Goal: Task Accomplishment & Management: Manage account settings

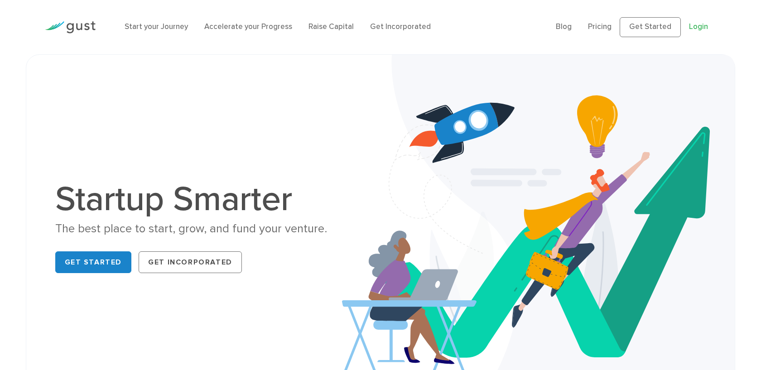
click at [699, 29] on link "Login" at bounding box center [698, 26] width 19 height 9
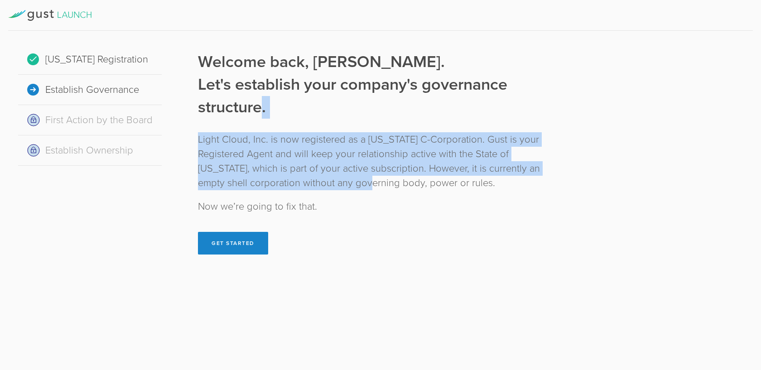
drag, startPoint x: 263, startPoint y: 97, endPoint x: 334, endPoint y: 177, distance: 106.8
click at [334, 177] on div "Welcome back, [PERSON_NAME]. Let's establish your company's governance structur…" at bounding box center [380, 153] width 364 height 204
click at [334, 177] on div "Light Cloud, Inc. is now registered as a [US_STATE] C-Corporation. Gust is your…" at bounding box center [380, 161] width 364 height 58
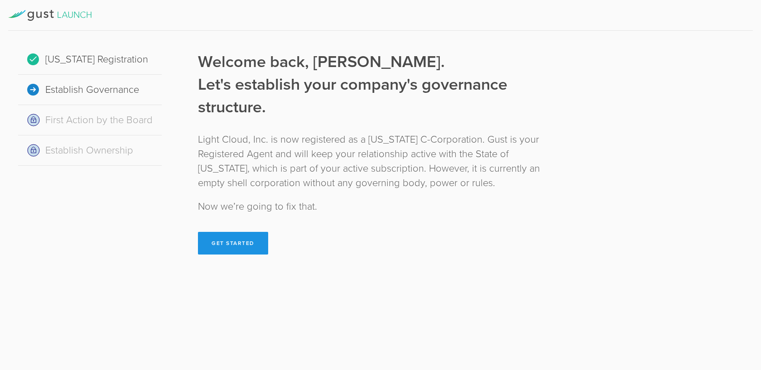
click at [243, 243] on button "Get Started" at bounding box center [233, 243] width 70 height 23
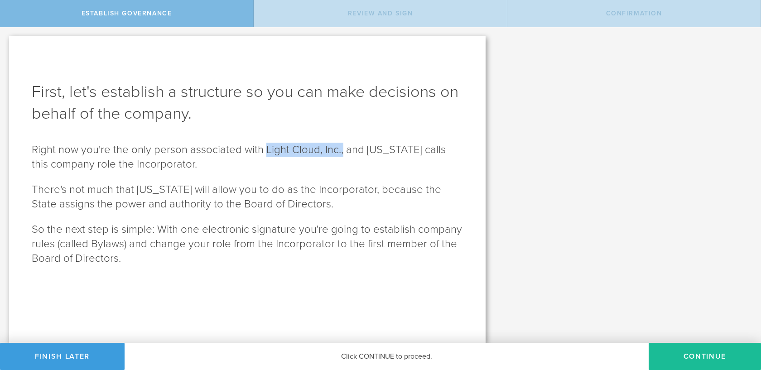
drag, startPoint x: 341, startPoint y: 150, endPoint x: 266, endPoint y: 148, distance: 75.2
click at [266, 148] on p "Right now you're the only person associated with Light Cloud, Inc., and Delawar…" at bounding box center [247, 157] width 431 height 29
drag, startPoint x: 266, startPoint y: 148, endPoint x: 353, endPoint y: 149, distance: 87.0
click at [354, 149] on p "Right now you're the only person associated with Light Cloud, Inc., and Delawar…" at bounding box center [247, 157] width 431 height 29
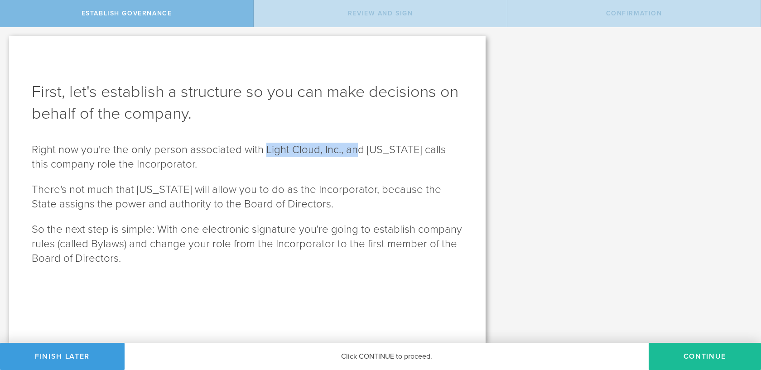
click at [353, 149] on p "Right now you're the only person associated with Light Cloud, Inc., and Delawar…" at bounding box center [247, 157] width 431 height 29
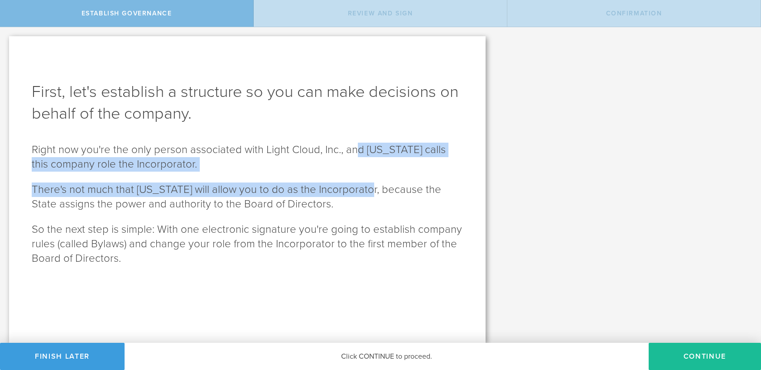
drag, startPoint x: 353, startPoint y: 149, endPoint x: 364, endPoint y: 193, distance: 45.4
click at [366, 195] on div "First, let's establish a structure so you can make decisions on behalf of the c…" at bounding box center [247, 189] width 477 height 307
click at [364, 193] on p "There's not much that Delaware will allow you to do as the Incorporator, becaus…" at bounding box center [247, 197] width 431 height 29
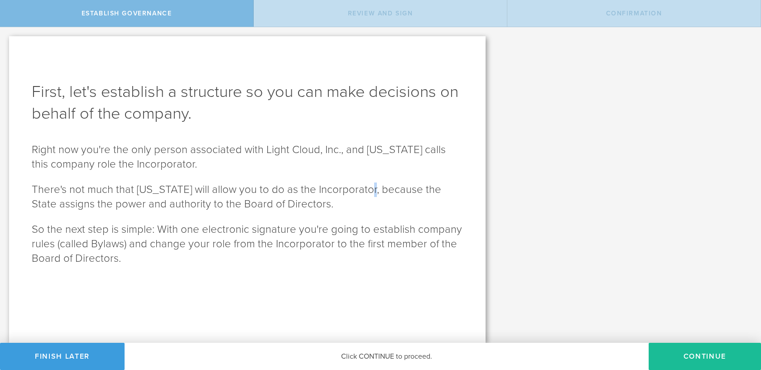
click at [364, 193] on p "There's not much that Delaware will allow you to do as the Incorporator, becaus…" at bounding box center [247, 197] width 431 height 29
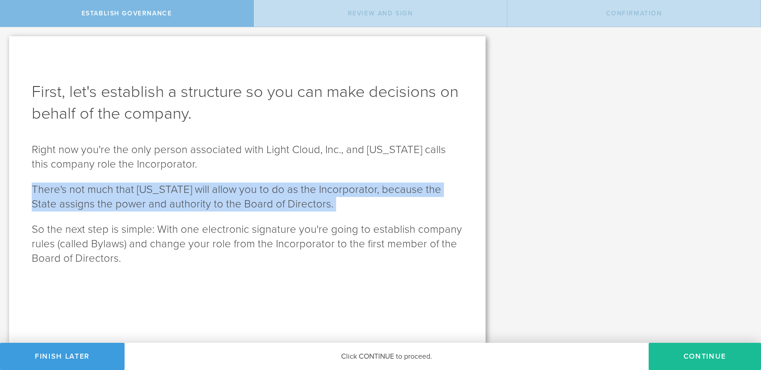
click at [364, 193] on p "There's not much that Delaware will allow you to do as the Incorporator, becaus…" at bounding box center [247, 197] width 431 height 29
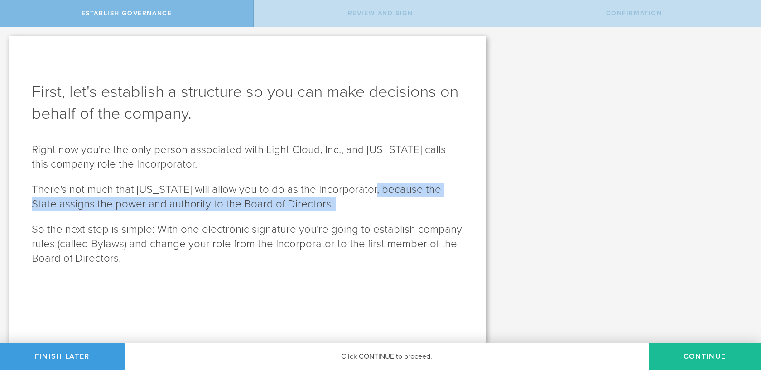
drag, startPoint x: 370, startPoint y: 193, endPoint x: 399, endPoint y: 210, distance: 34.0
click at [400, 211] on p "There's not much that Delaware will allow you to do as the Incorporator, becaus…" at bounding box center [247, 197] width 431 height 29
click at [399, 210] on p "There's not much that Delaware will allow you to do as the Incorporator, becaus…" at bounding box center [247, 197] width 431 height 29
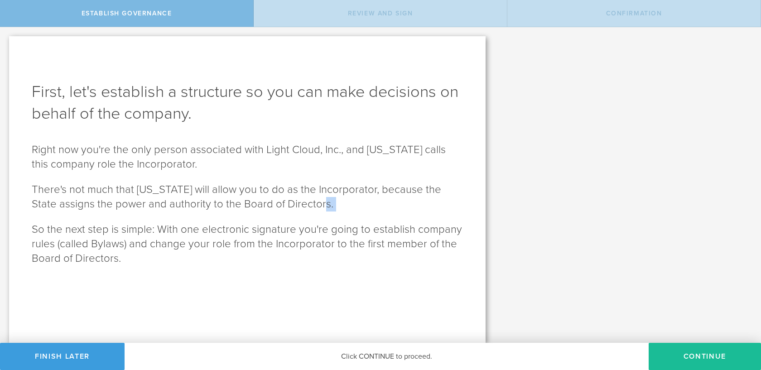
click at [399, 210] on p "There's not much that Delaware will allow you to do as the Incorporator, becaus…" at bounding box center [247, 197] width 431 height 29
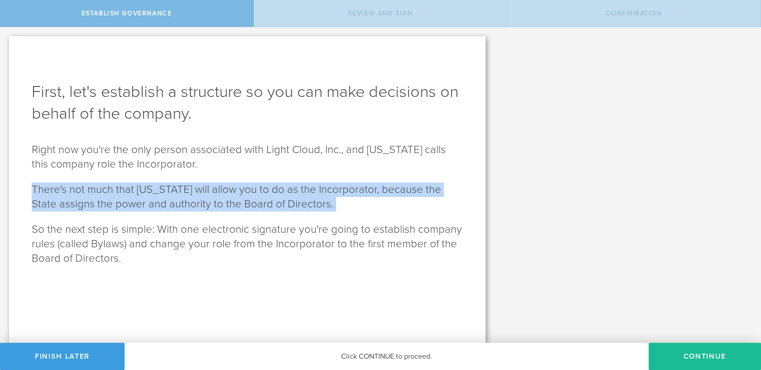
click at [399, 210] on p "There's not much that Delaware will allow you to do as the Incorporator, becaus…" at bounding box center [247, 197] width 431 height 29
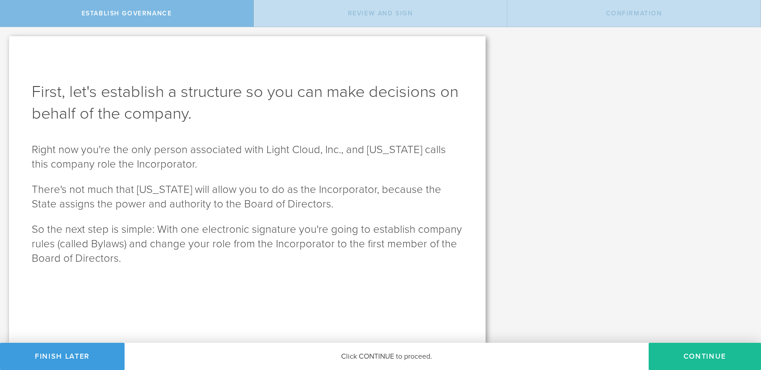
click at [401, 229] on p "So the next step is simple: With one electronic signature you're going to estab…" at bounding box center [247, 243] width 431 height 43
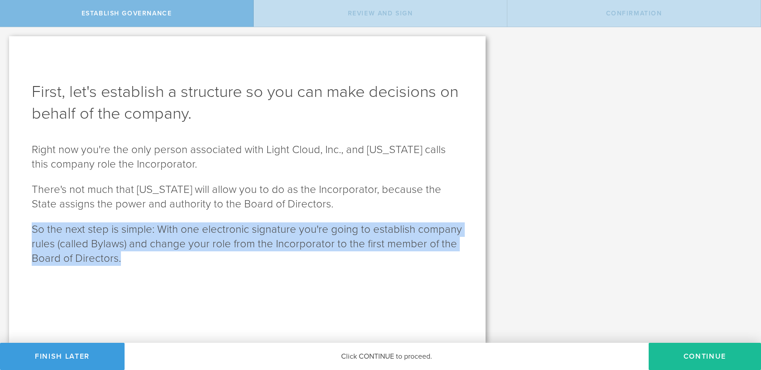
click at [401, 229] on p "So the next step is simple: With one electronic signature you're going to estab…" at bounding box center [247, 243] width 431 height 43
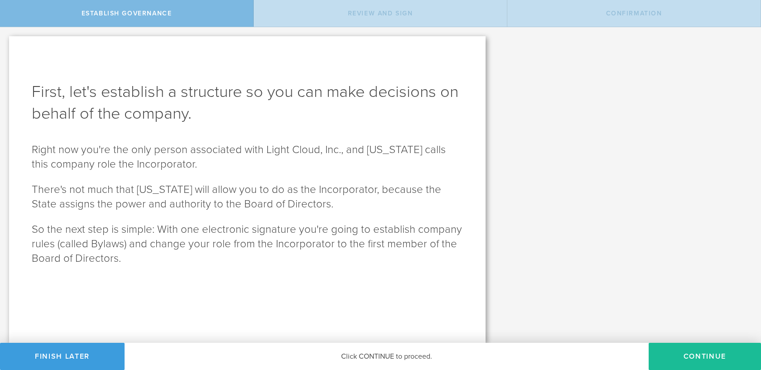
drag, startPoint x: 149, startPoint y: 260, endPoint x: 182, endPoint y: 263, distance: 33.7
click at [182, 263] on p "So the next step is simple: With one electronic signature you're going to estab…" at bounding box center [247, 243] width 431 height 43
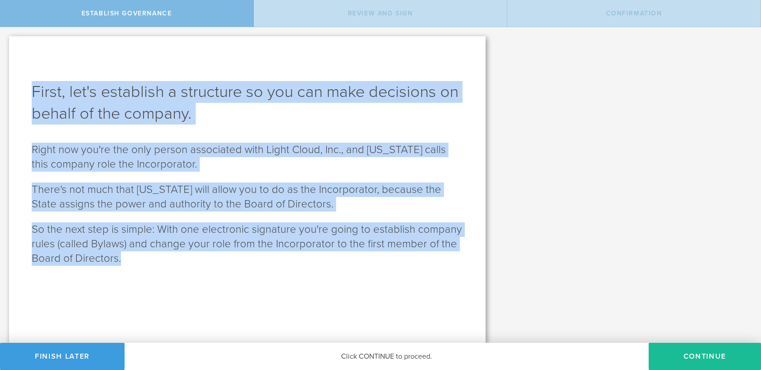
drag, startPoint x: 31, startPoint y: 86, endPoint x: 137, endPoint y: 265, distance: 207.6
click at [136, 264] on div "First, let's establish a structure so you can make decisions on behalf of the c…" at bounding box center [247, 189] width 477 height 307
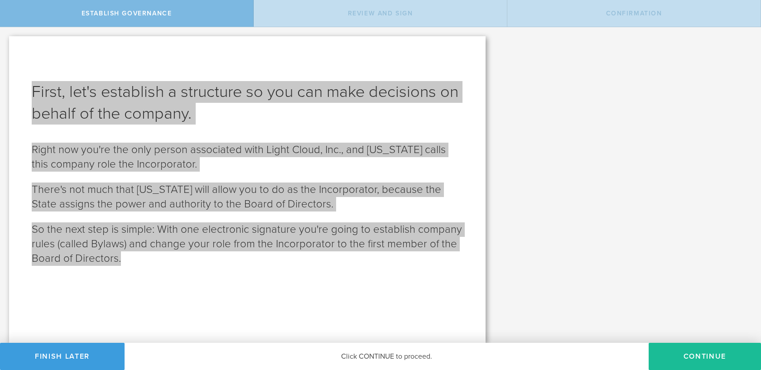
drag, startPoint x: 121, startPoint y: 137, endPoint x: 694, endPoint y: 0, distance: 588.8
click at [0, 0] on div "Establish Governance Review and Sign Confirmation First, let's establish a stru…" at bounding box center [380, 13] width 761 height 27
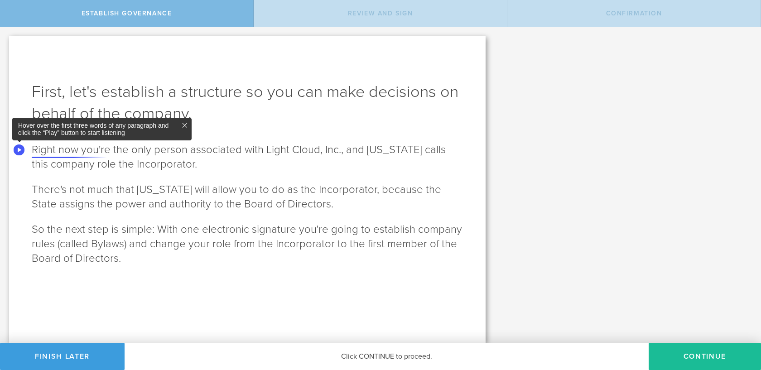
click at [13, 72] on div "First, let's establish a structure so you can make decisions on behalf of the c…" at bounding box center [247, 189] width 477 height 307
click at [47, 107] on h1 "First, let's establish a structure so you can make decisions on behalf of the c…" at bounding box center [247, 102] width 431 height 43
click at [188, 124] on div "Hover over the first three words of any paragraph and click the “Play” button t…" at bounding box center [101, 129] width 179 height 23
click at [184, 124] on icon at bounding box center [184, 125] width 7 height 7
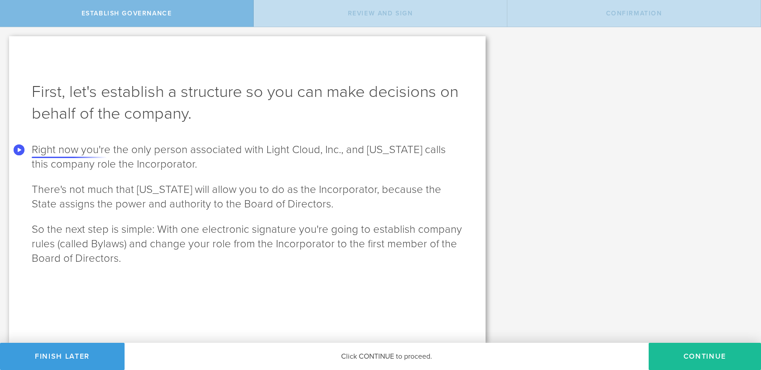
click at [22, 148] on circle "Speechify Inline player Play button" at bounding box center [19, 150] width 11 height 11
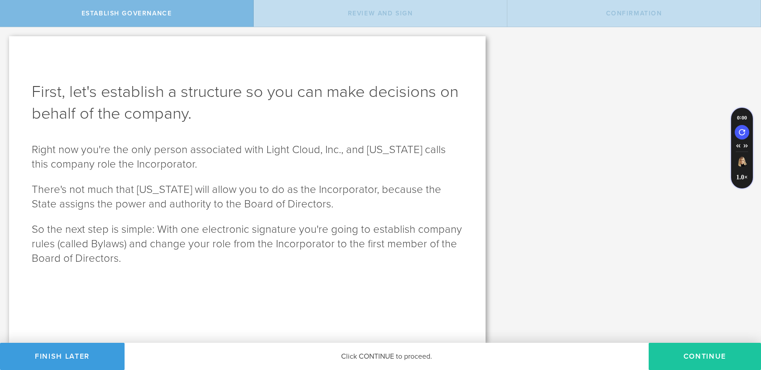
click at [675, 357] on button "Continue" at bounding box center [705, 356] width 112 height 27
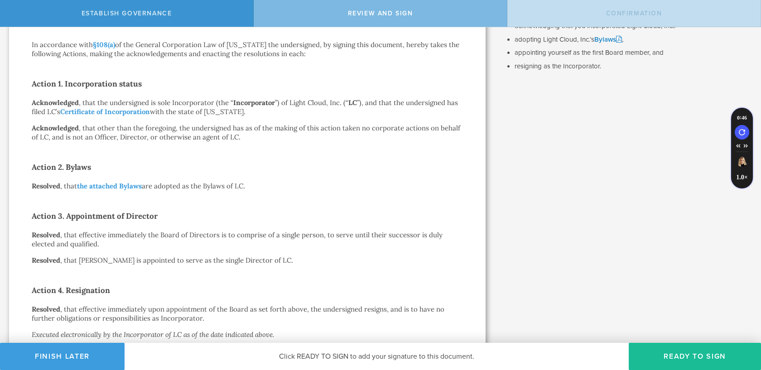
scroll to position [196, 0]
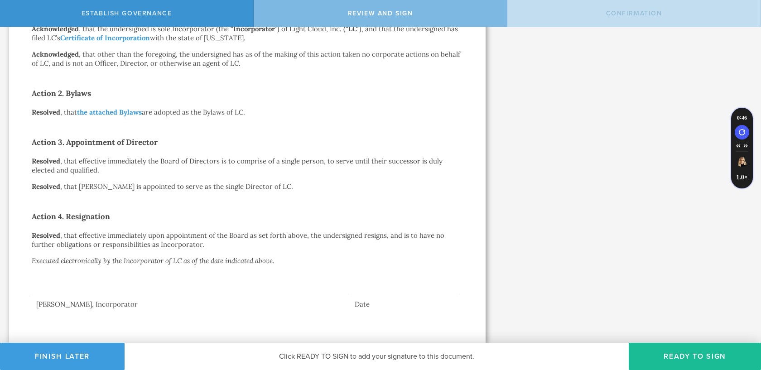
click at [160, 288] on div at bounding box center [183, 277] width 302 height 36
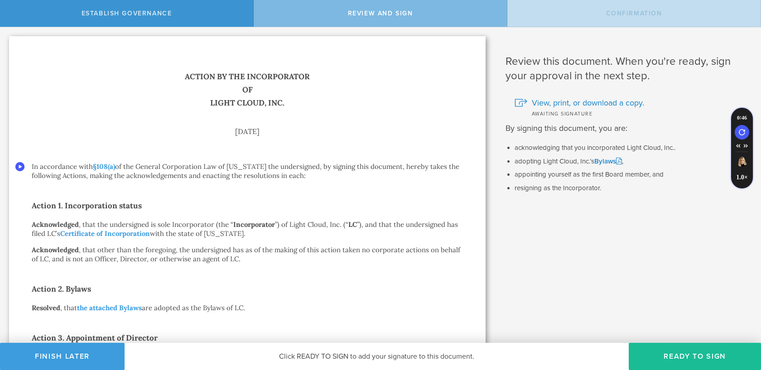
click at [23, 167] on circle "Speechify Inline player Play button" at bounding box center [19, 166] width 9 height 9
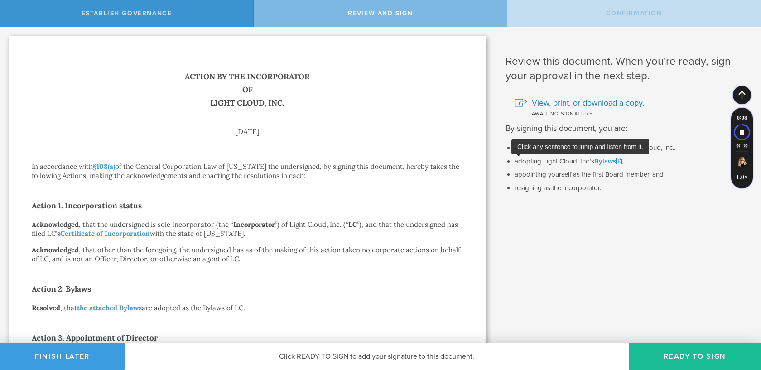
click at [617, 161] on link "Bylaws" at bounding box center [608, 161] width 28 height 8
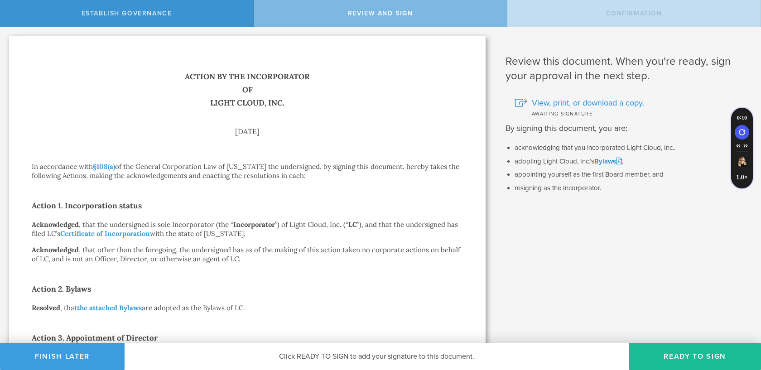
click at [588, 104] on span "View, print, or download a copy." at bounding box center [588, 103] width 112 height 12
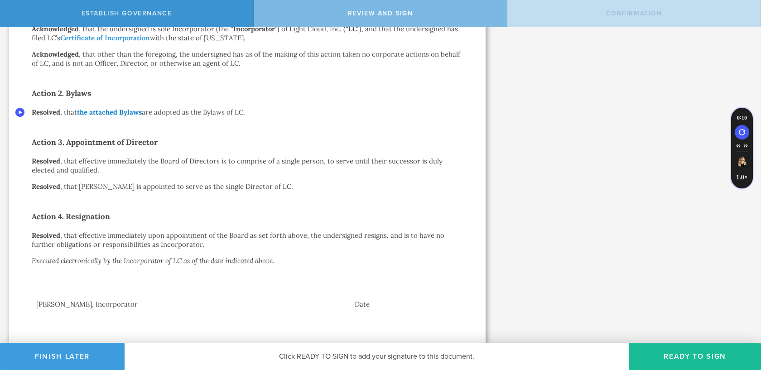
click at [97, 110] on link "the attached Bylaws" at bounding box center [109, 112] width 65 height 9
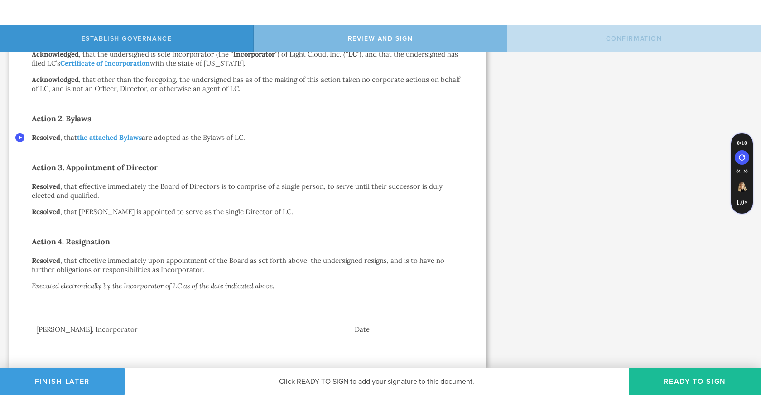
scroll to position [0, 0]
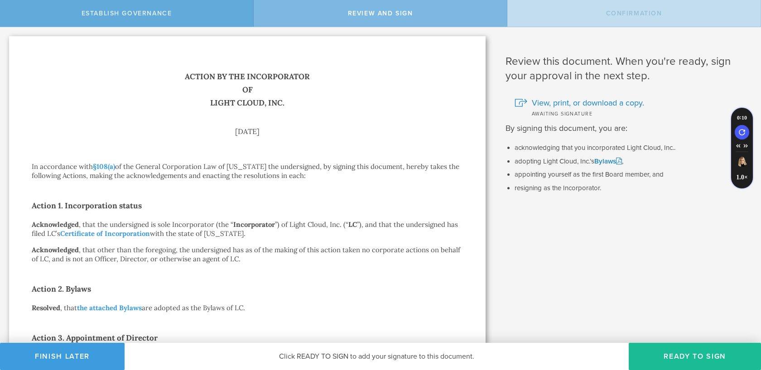
click at [132, 10] on span "Establish Governance" at bounding box center [127, 14] width 91 height 8
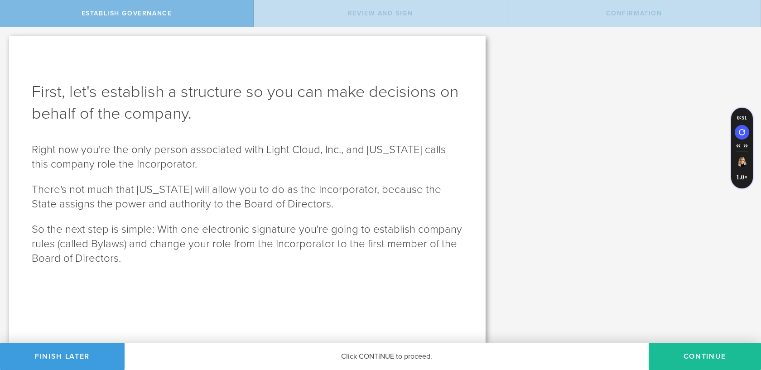
click at [371, 357] on div "Click CONTINUE to proceed." at bounding box center [387, 356] width 524 height 27
click at [700, 348] on button "Continue" at bounding box center [705, 356] width 112 height 27
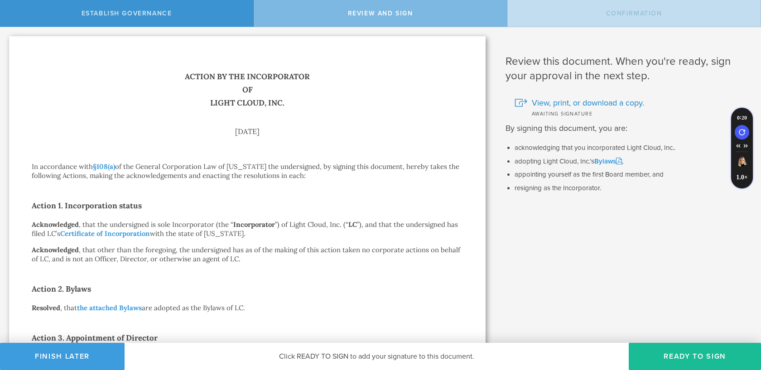
click at [609, 162] on link "Bylaws" at bounding box center [608, 161] width 28 height 8
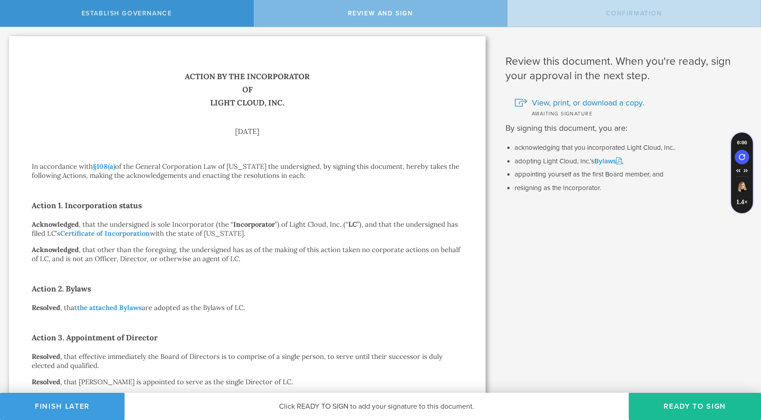
click at [609, 160] on link "Bylaws" at bounding box center [608, 161] width 28 height 8
click at [550, 102] on span "View, print, or download a copy." at bounding box center [588, 103] width 112 height 12
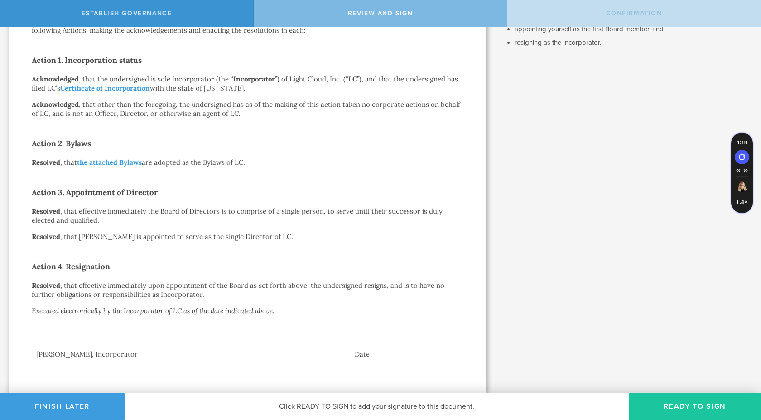
click at [685, 370] on button "Ready to Sign" at bounding box center [695, 406] width 132 height 27
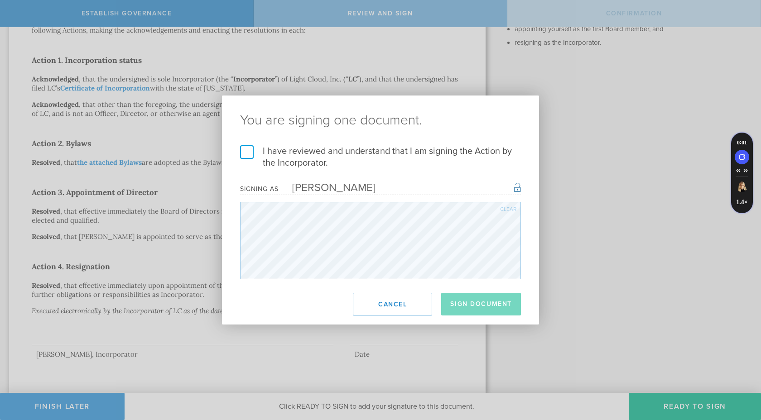
click at [427, 158] on label "I have reviewed and understand that I am signing the Action by the Incorporator." at bounding box center [380, 157] width 281 height 24
click at [0, 0] on input "I have reviewed and understand that I am signing the Action by the Incorporator." at bounding box center [0, 0] width 0 height 0
click at [490, 308] on button "Sign Document" at bounding box center [481, 304] width 80 height 23
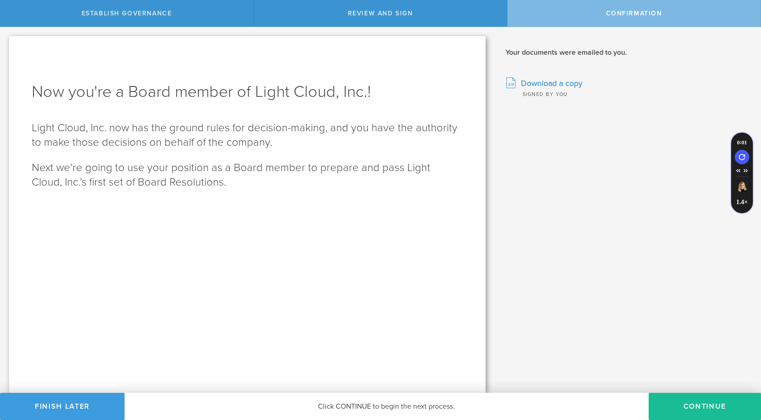
scroll to position [0, 0]
click at [539, 81] on span "Download a copy" at bounding box center [552, 83] width 62 height 12
click at [696, 370] on button "Continue" at bounding box center [705, 406] width 112 height 27
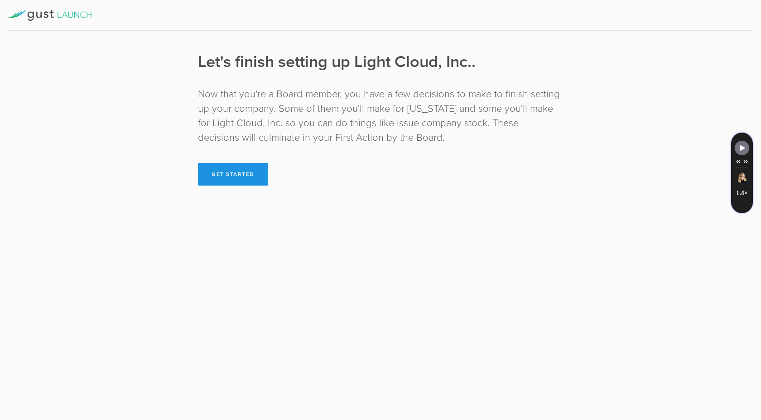
click at [238, 170] on button "Get Started" at bounding box center [233, 174] width 70 height 23
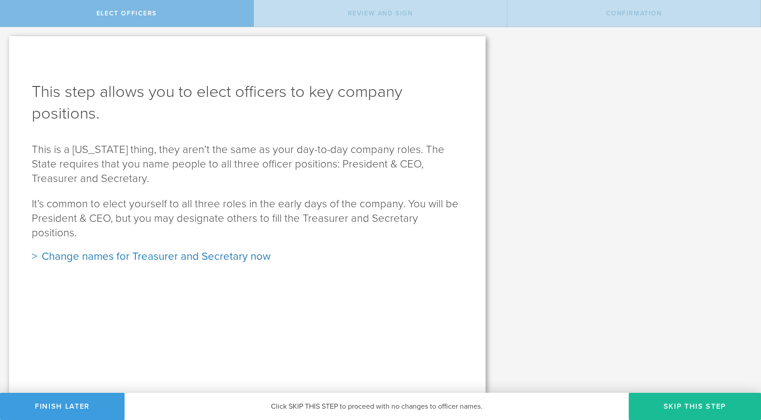
click at [76, 250] on div "Change names for Treasurer and Secretary now" at bounding box center [247, 257] width 431 height 14
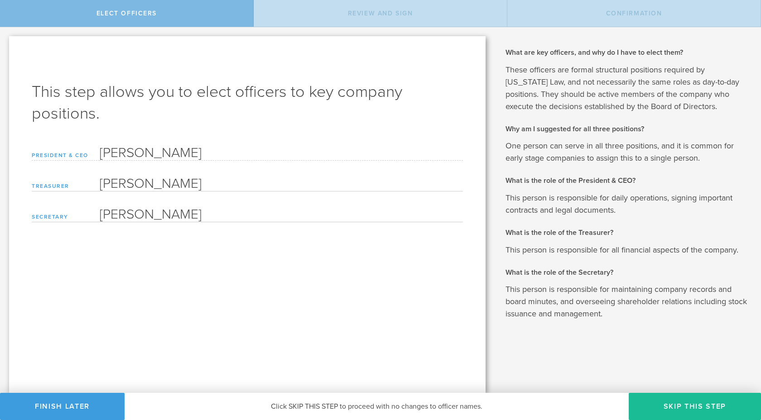
click at [159, 215] on input "[PERSON_NAME]" at bounding box center [281, 213] width 363 height 18
click at [198, 177] on input "[PERSON_NAME]" at bounding box center [281, 183] width 363 height 18
click at [251, 196] on form "President & CEO Julia Honorata Kafarska Treasurer Julia Honorata Kafarska Pleas…" at bounding box center [247, 183] width 431 height 80
click at [251, 212] on input "[PERSON_NAME]" at bounding box center [281, 213] width 363 height 18
click at [261, 191] on input "[PERSON_NAME]" at bounding box center [281, 183] width 363 height 18
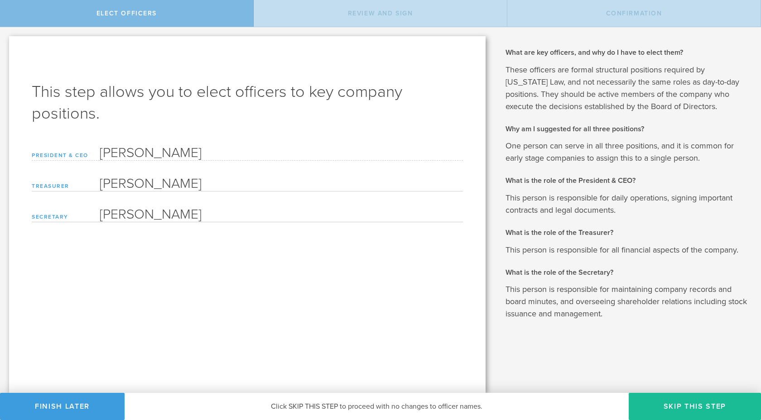
click at [309, 173] on form "President & CEO Julia Honorata Kafarska Treasurer Julia Honorata Kafarska Pleas…" at bounding box center [247, 183] width 431 height 80
click at [415, 370] on div "Click SKIP THIS STEP to proceed with no changes to officer names. Click SAVE & …" at bounding box center [377, 406] width 504 height 27
click at [301, 192] on form "President & CEO Julia Honorata Kafarska Treasurer Julia Honorata Kafarska Pleas…" at bounding box center [247, 183] width 431 height 80
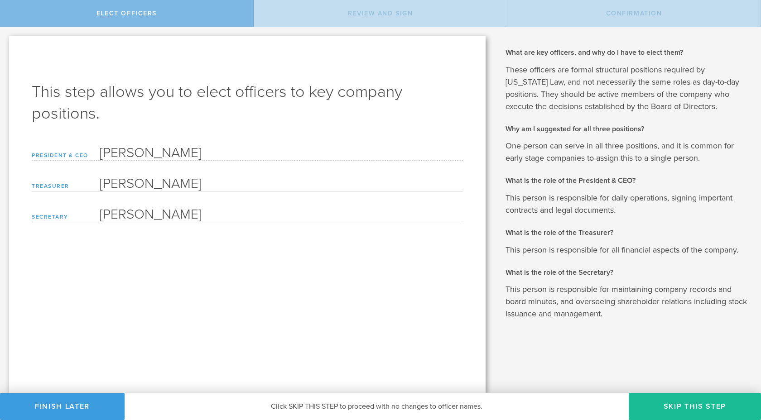
drag, startPoint x: 289, startPoint y: 181, endPoint x: 145, endPoint y: 182, distance: 144.5
click at [144, 180] on input "[PERSON_NAME]" at bounding box center [281, 183] width 363 height 18
type input "[PERSON_NAME]"
click at [640, 370] on button "Save & Continue" at bounding box center [689, 406] width 144 height 27
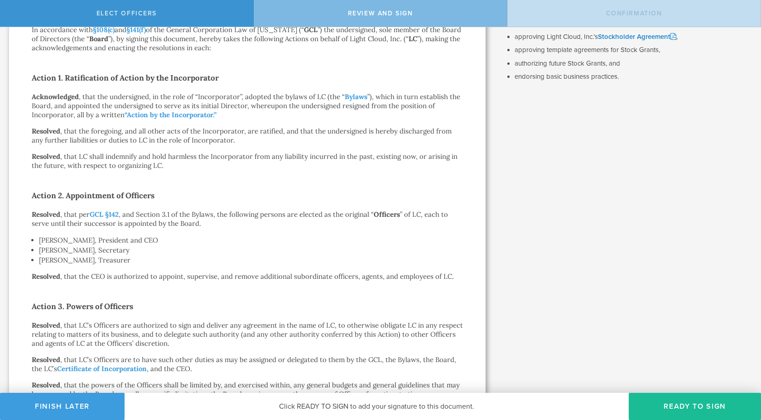
scroll to position [137, 0]
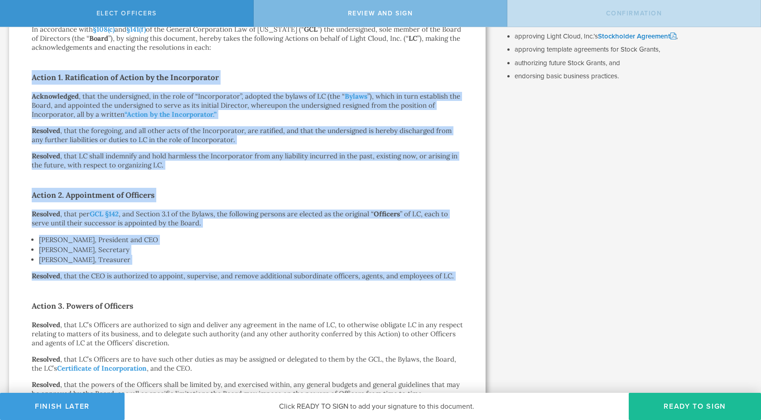
drag, startPoint x: 233, startPoint y: 58, endPoint x: 252, endPoint y: 295, distance: 237.7
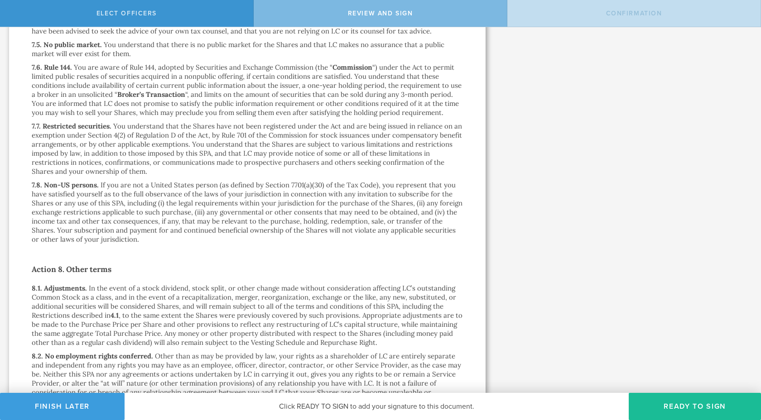
scroll to position [5794, 0]
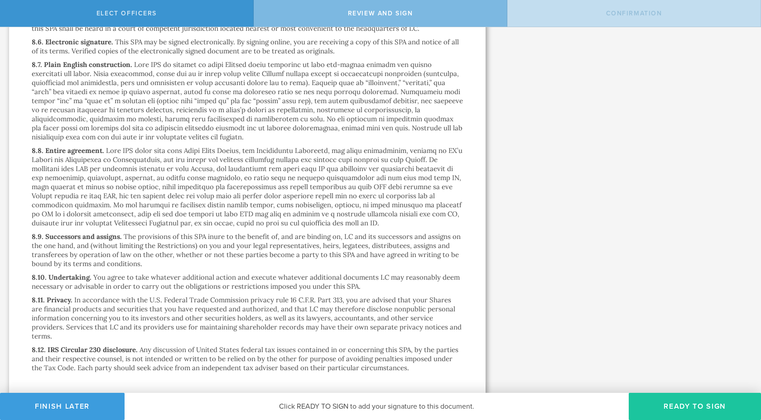
click at [676, 370] on button "Ready to Sign" at bounding box center [695, 406] width 132 height 27
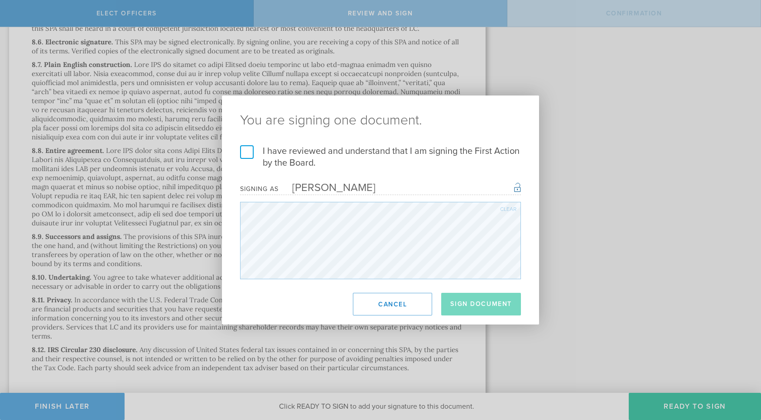
click at [245, 150] on label "I have reviewed and understand that I am signing the First Action by the Board." at bounding box center [380, 157] width 281 height 24
click at [0, 0] on input "I have reviewed and understand that I am signing the First Action by the Board." at bounding box center [0, 0] width 0 height 0
click at [470, 308] on button "Sign Document" at bounding box center [481, 304] width 80 height 23
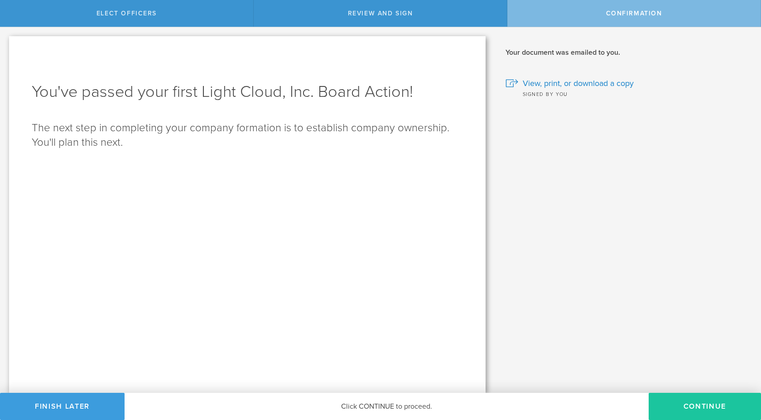
click at [690, 370] on button "Continue" at bounding box center [705, 406] width 112 height 27
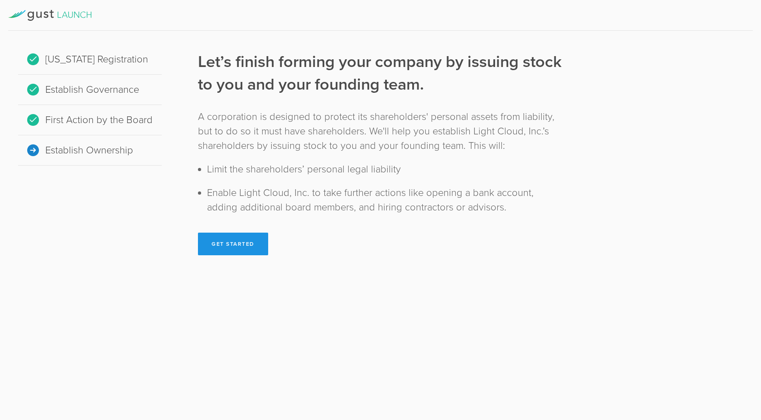
click at [208, 246] on button "Get Started" at bounding box center [233, 244] width 70 height 23
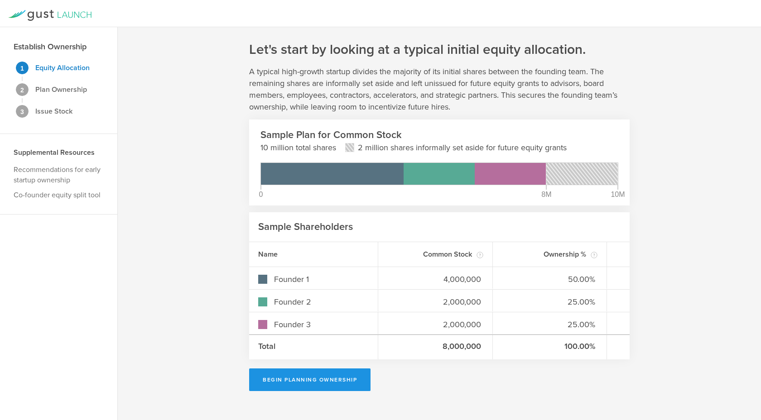
click at [350, 370] on button "Begin Planning Ownership" at bounding box center [309, 380] width 121 height 23
type input "[PERSON_NAME]"
type input "-"
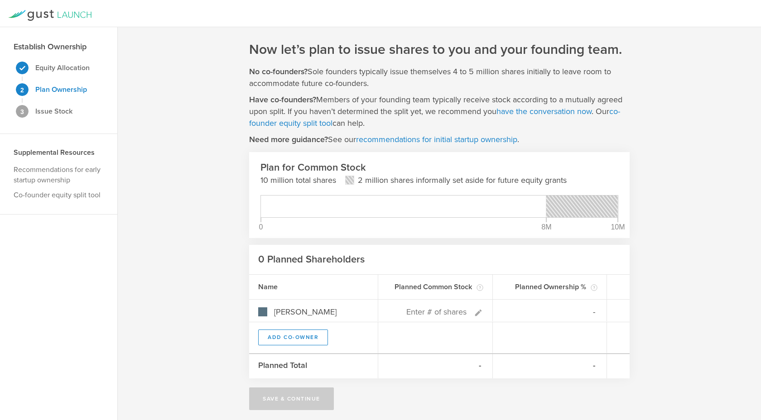
scroll to position [4, 0]
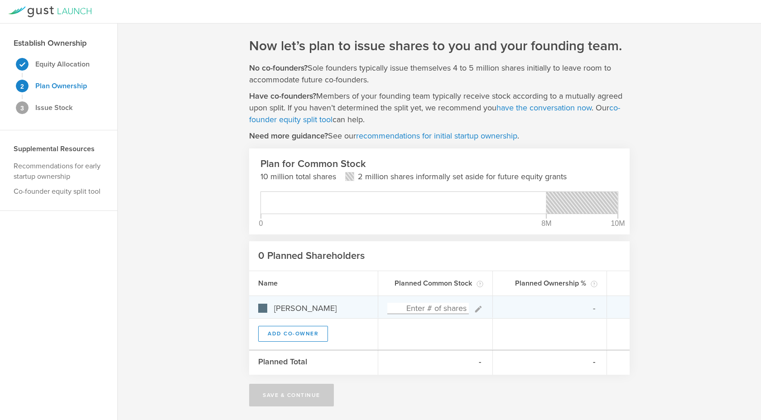
click at [430, 315] on div at bounding box center [435, 307] width 115 height 22
click at [444, 303] on input at bounding box center [428, 308] width 82 height 11
type input "10,000,000"
type gust-number-field "10000000"
type input "100.00%"
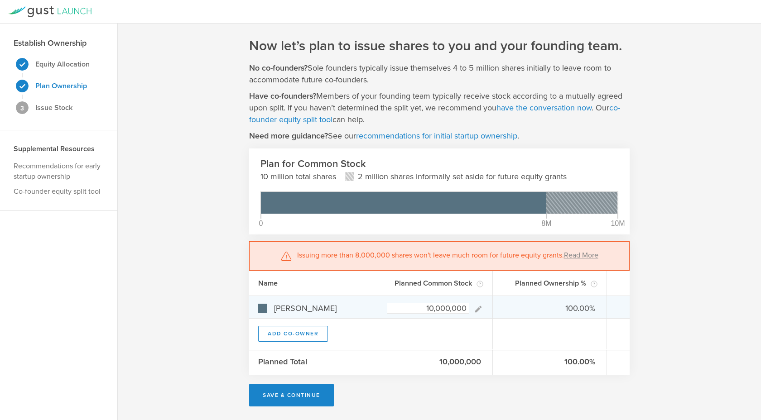
click at [432, 304] on input "10,000,000" at bounding box center [428, 308] width 82 height 11
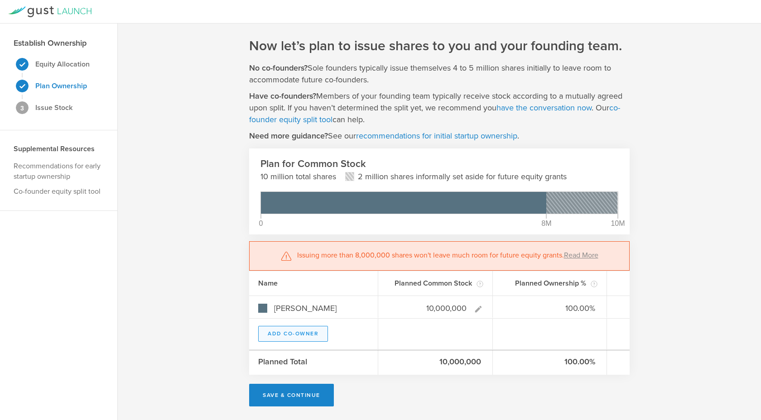
click at [288, 330] on button "Add Co-Owner" at bounding box center [293, 334] width 70 height 16
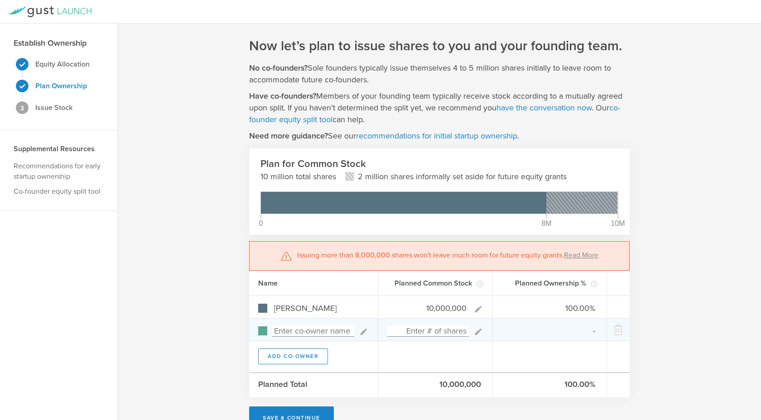
click at [296, 329] on input at bounding box center [313, 331] width 82 height 11
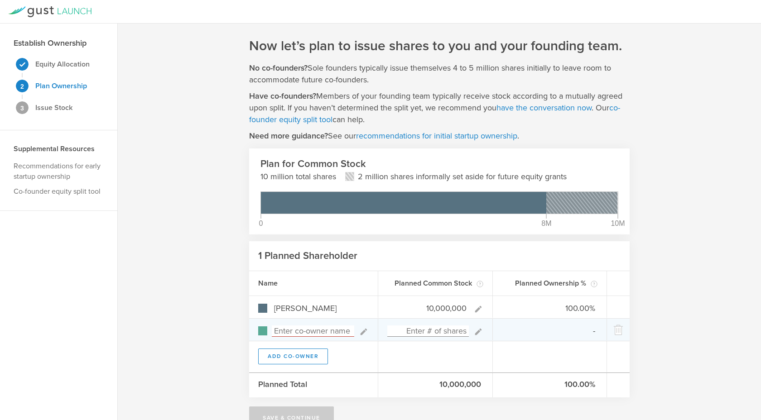
click at [435, 325] on div at bounding box center [435, 330] width 115 height 22
click at [435, 329] on input at bounding box center [428, 331] width 82 height 11
paste input "1,500,000"
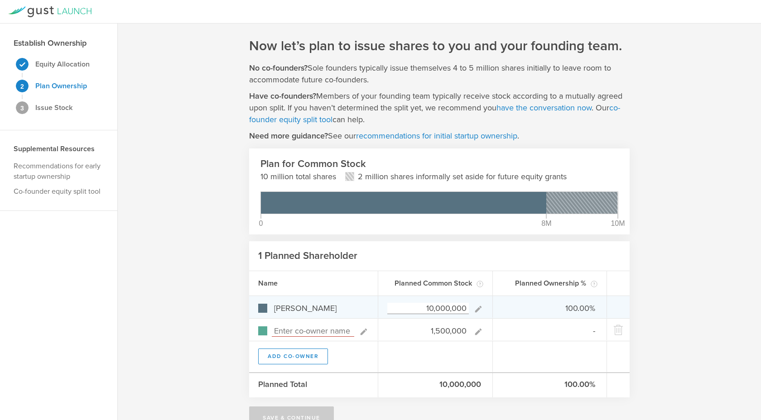
type input "1,500,000"
type gust-number-field "1500000"
click at [446, 304] on input "10,000,000" at bounding box center [428, 308] width 82 height 11
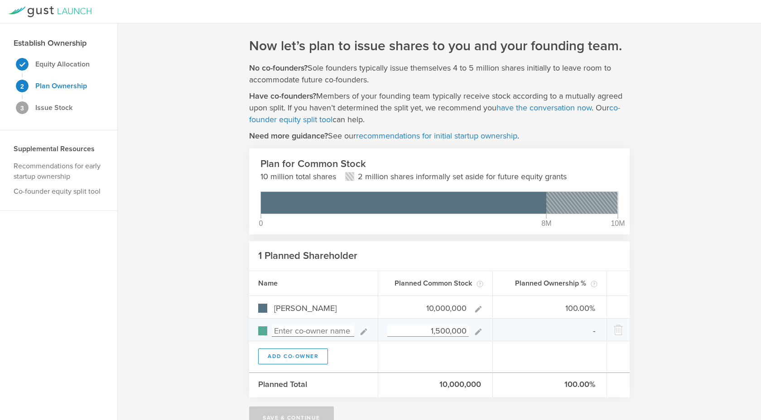
click at [317, 331] on input at bounding box center [313, 331] width 82 height 11
type input "Alexis"
type input "-"
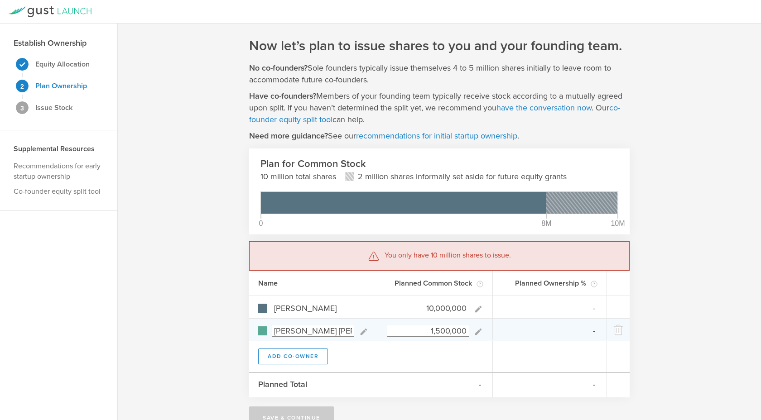
scroll to position [0, 2]
type input "Alexis Natalie Ungerer"
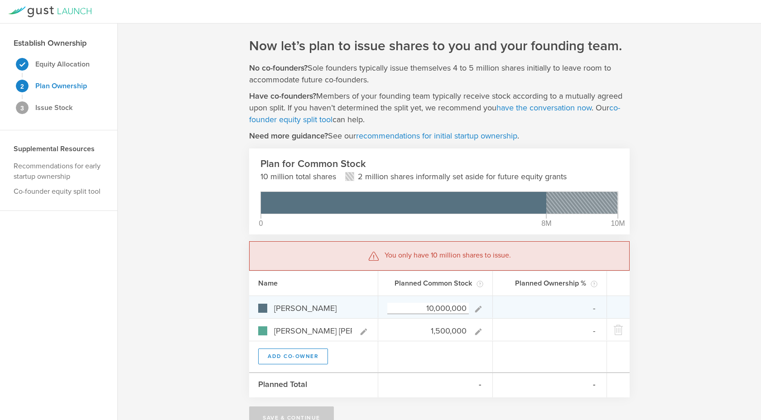
drag, startPoint x: 433, startPoint y: 307, endPoint x: 412, endPoint y: 307, distance: 20.8
click at [412, 307] on input "10,000,000" at bounding box center [428, 308] width 82 height 11
type input "8,000,000"
type input "84.21%"
type input "15.79%"
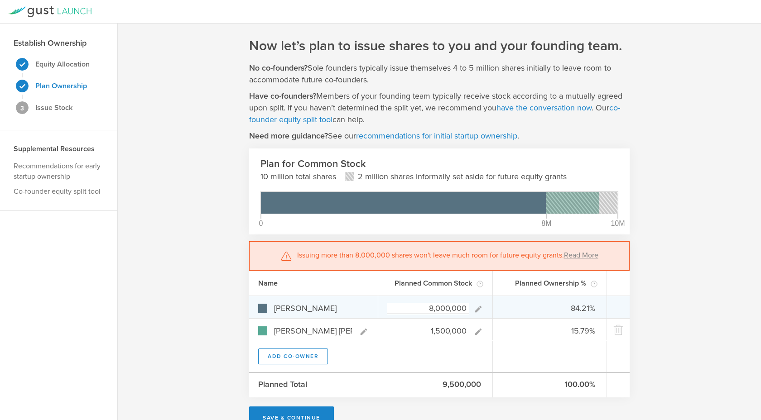
scroll to position [26, 0]
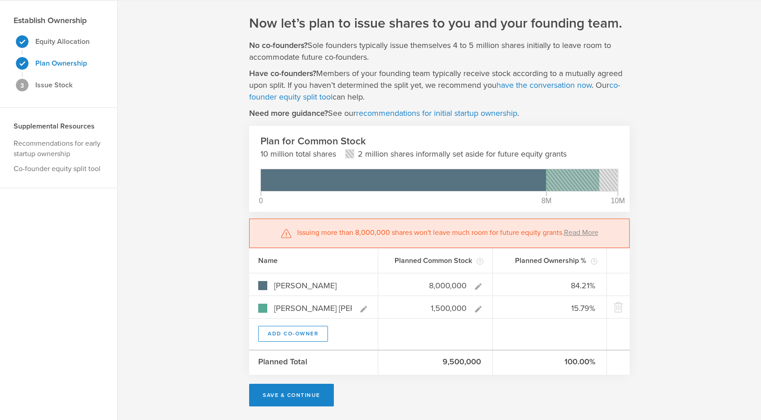
type input "8,000,000"
type gust-number-field "8000000"
drag, startPoint x: 371, startPoint y: 154, endPoint x: 585, endPoint y: 151, distance: 214.8
click at [586, 151] on div "10 million total shares 2 million shares informally set aside for future equity…" at bounding box center [439, 154] width 358 height 12
click at [585, 151] on div "10 million total shares 2 million shares informally set aside for future equity…" at bounding box center [439, 154] width 358 height 12
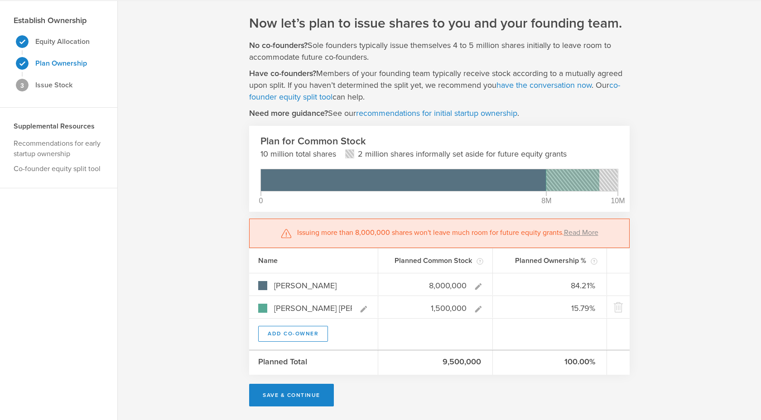
click at [585, 151] on div "10 million total shares 2 million shares informally set aside for future equity…" at bounding box center [439, 154] width 358 height 12
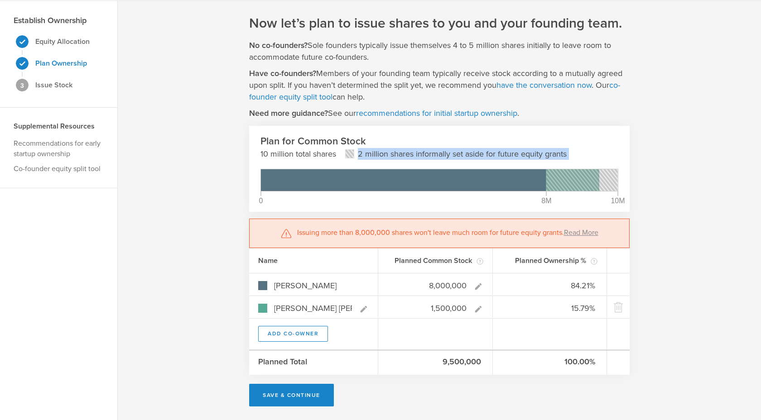
click at [585, 151] on div "10 million total shares 2 million shares informally set aside for future equity…" at bounding box center [439, 154] width 358 height 12
drag, startPoint x: 579, startPoint y: 153, endPoint x: 367, endPoint y: 153, distance: 212.5
click at [367, 153] on div "10 million total shares 2 million shares informally set aside for future equity…" at bounding box center [439, 154] width 358 height 12
copy p "2 million shares informally set aside for future equity grants"
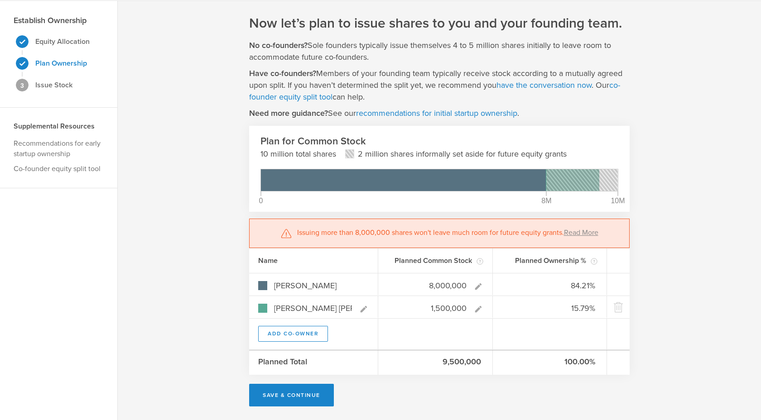
click at [428, 125] on div "Now let’s plan to issue shares to you and your founding team. No co-founders? S…" at bounding box center [439, 210] width 381 height 392
click at [607, 180] on rect at bounding box center [582, 180] width 72 height 22
click at [433, 284] on input "8,000,000" at bounding box center [428, 285] width 82 height 11
click at [422, 278] on div "8,000,000" at bounding box center [435, 285] width 115 height 22
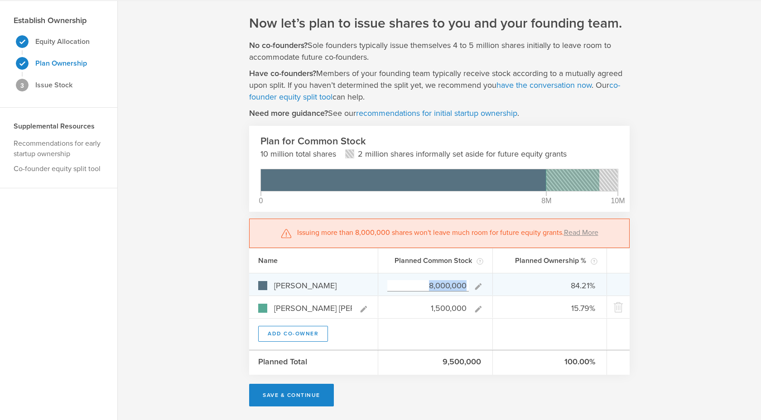
click at [422, 278] on div "8,000,000" at bounding box center [435, 285] width 115 height 22
click at [422, 279] on div "8,000,000" at bounding box center [435, 285] width 115 height 22
click at [422, 283] on input "8,000,000" at bounding box center [428, 285] width 82 height 11
click at [422, 284] on input "8,000,000" at bounding box center [428, 285] width 82 height 11
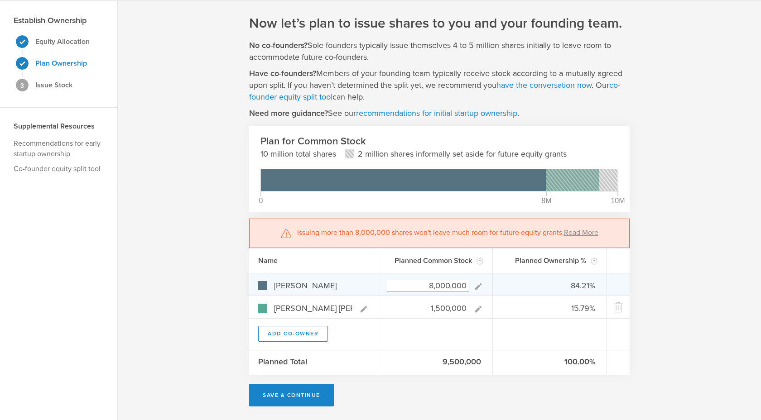
paste input "75"
type input "8,075,000"
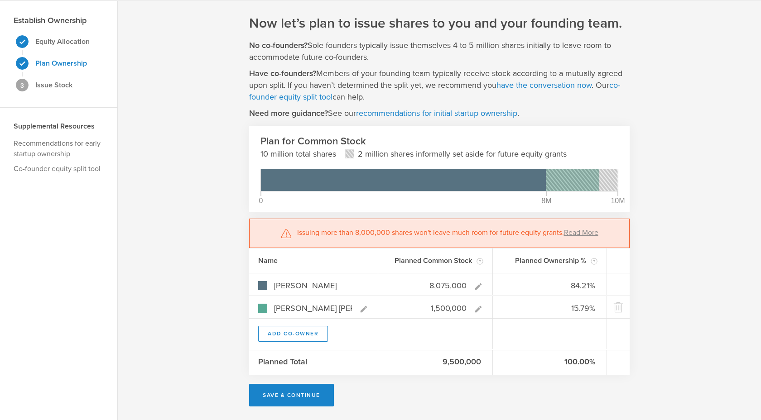
type input "84.33%"
type input "15.67%"
type input "8,075,000"
type gust-number-field "8075000"
click at [440, 299] on div "1,500,000" at bounding box center [435, 307] width 115 height 22
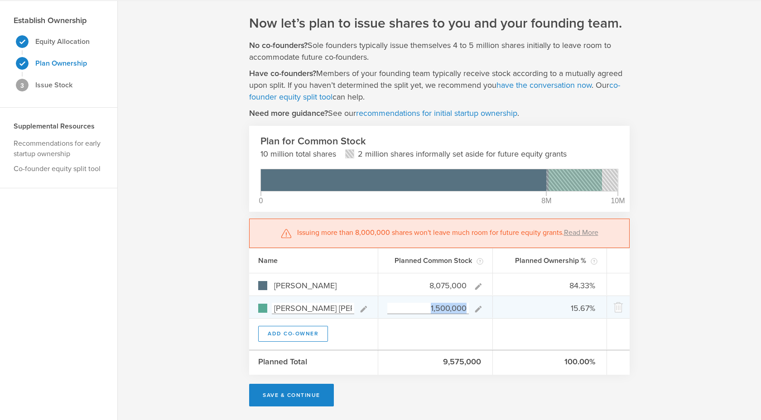
click at [440, 299] on div "1,500,000" at bounding box center [435, 307] width 115 height 22
click at [439, 309] on input "1,500,000" at bounding box center [428, 308] width 82 height 11
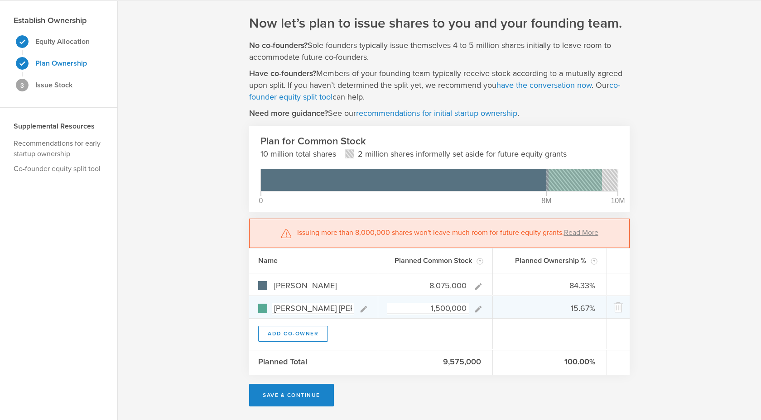
paste input "425"
type input "1,425,000"
type input "85.00%"
type input "15.00%"
type input "1,425,000"
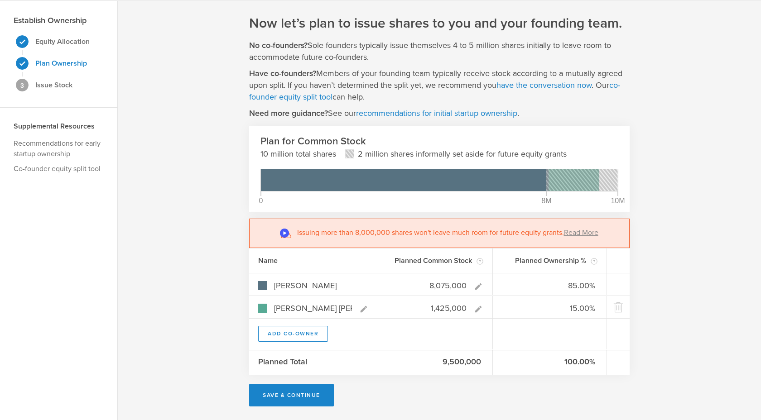
type gust-number-field "1425000"
drag, startPoint x: 471, startPoint y: 236, endPoint x: 559, endPoint y: 233, distance: 87.9
click at [559, 233] on p "Issuing more than 8,000,000 shares won't leave much room for future equity gran…" at bounding box center [447, 233] width 301 height 11
click at [566, 343] on div at bounding box center [550, 334] width 115 height 31
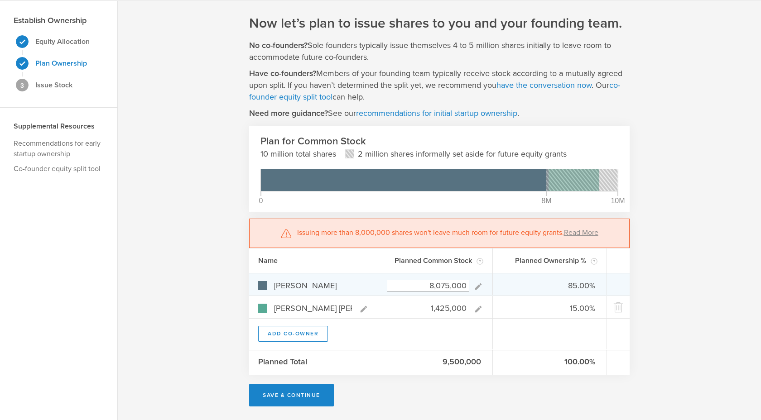
click at [430, 293] on div "8,075,000" at bounding box center [435, 285] width 115 height 22
click at [437, 290] on input "8,075,000" at bounding box center [428, 285] width 82 height 11
click at [437, 289] on input "8,075,000" at bounding box center [428, 285] width 82 height 11
type input "0"
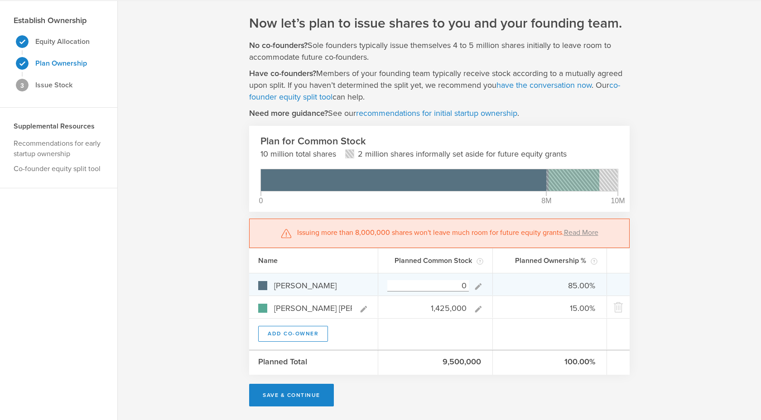
type input "0.00%"
type input "100.00%"
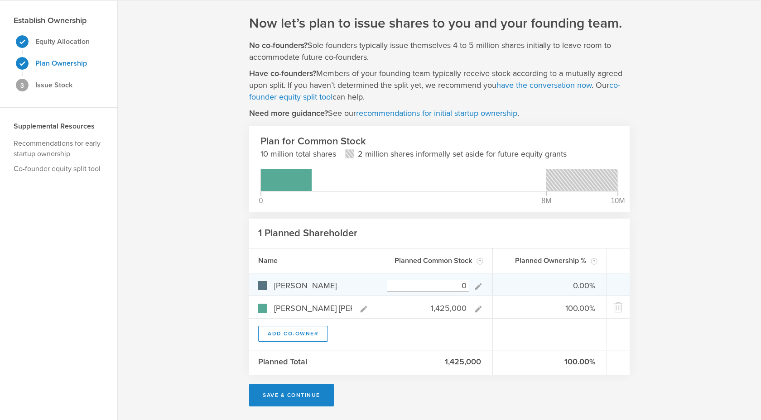
type input "0"
type gust-number-field "0"
click at [433, 281] on input "0" at bounding box center [428, 285] width 82 height 11
paste input "10,000,00"
paste input "8,075"
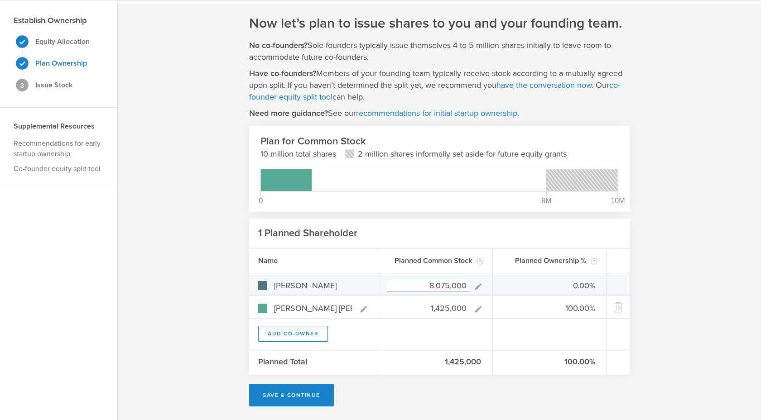
type input "8,075,000"
type gust-number-field "8075000"
type input "85.00%"
type input "15.00%"
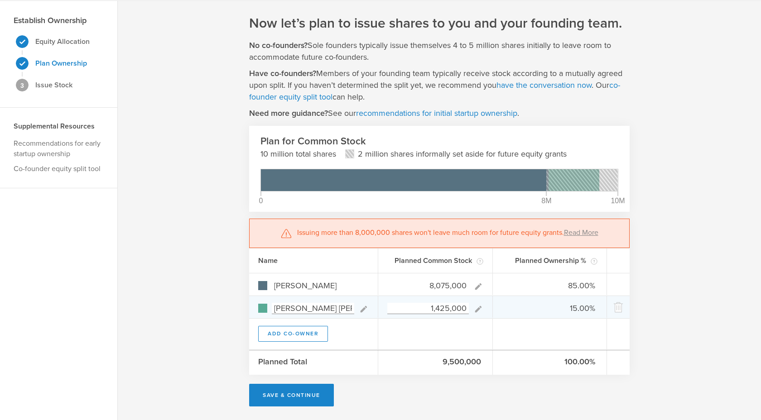
click at [433, 311] on input "1,425,000" at bounding box center [428, 308] width 82 height 11
type input "425,000"
type input "95.00%"
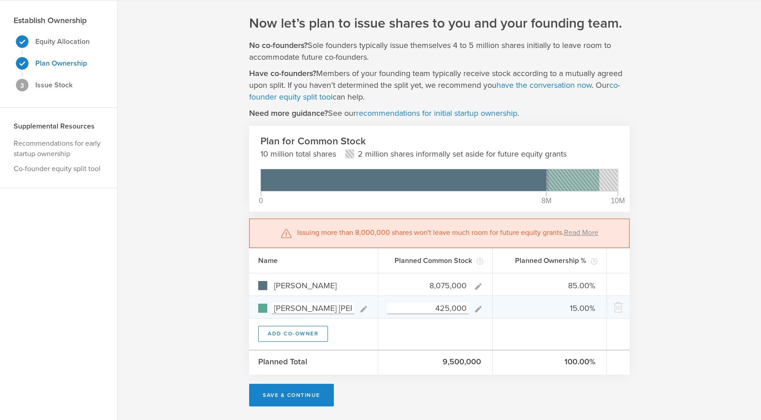
type input "5.00%"
type input "425,000"
type gust-number-field "425000"
click at [434, 305] on input "425,000" at bounding box center [428, 308] width 82 height 11
type input "1,425,000"
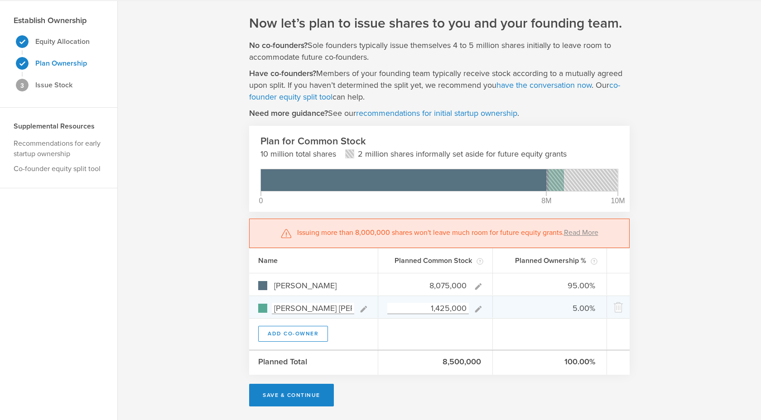
type gust-number-field "1425000"
type input "85.00%"
type input "15.00%"
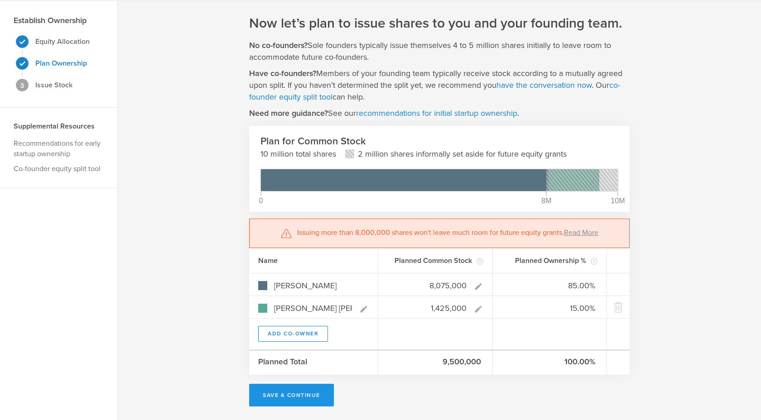
click at [273, 370] on button "Save & Continue" at bounding box center [291, 395] width 85 height 23
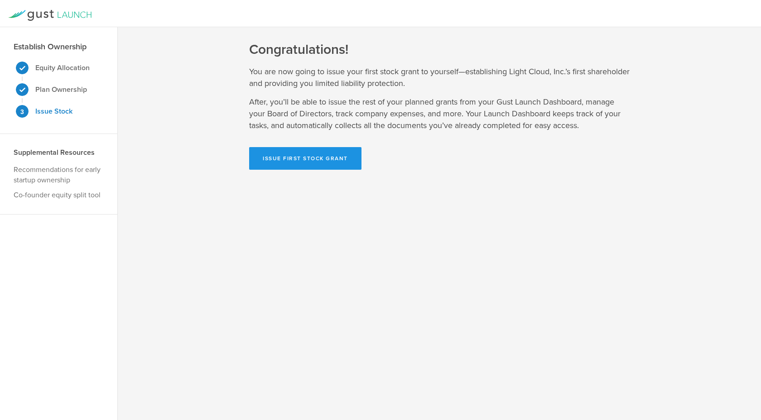
click at [356, 166] on button "Issue First Stock Grant" at bounding box center [305, 158] width 112 height 23
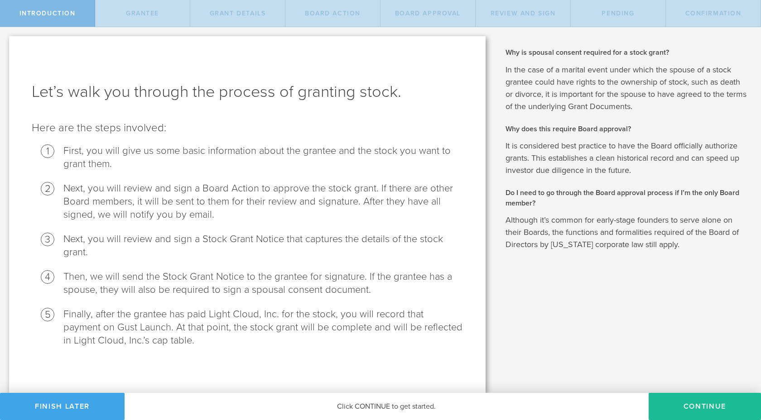
click at [97, 409] on button "Finish Later" at bounding box center [62, 406] width 125 height 27
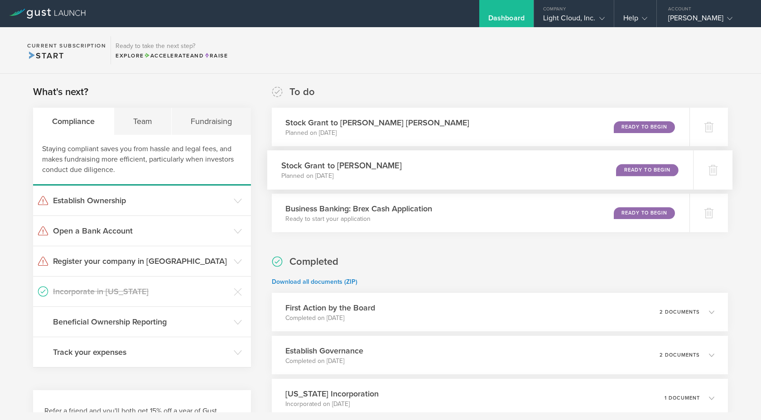
click at [531, 164] on div "Stock Grant to Julia Honorata Kafarska Planned on Sep 9, 2025 Ready to Begin" at bounding box center [480, 169] width 426 height 39
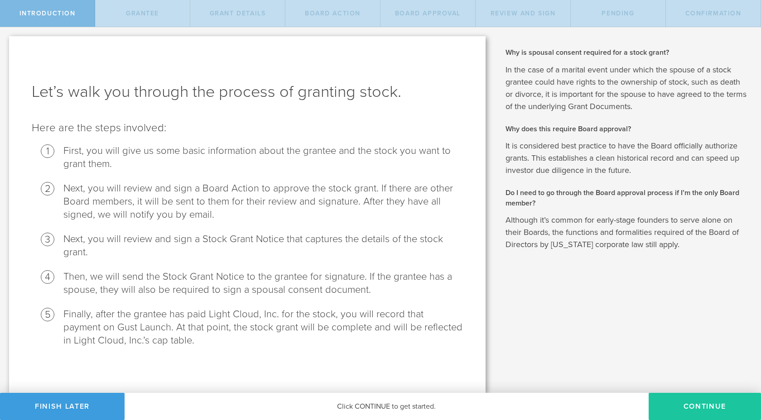
click at [733, 411] on button "Continue" at bounding box center [705, 406] width 112 height 27
radio input "true"
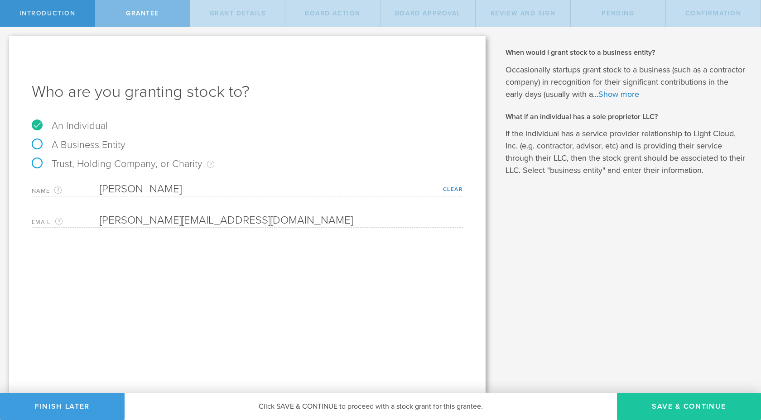
click at [660, 401] on button "Save & Continue" at bounding box center [689, 406] width 144 height 27
type input "8,075,000"
type input "48"
type input "12"
select select "none"
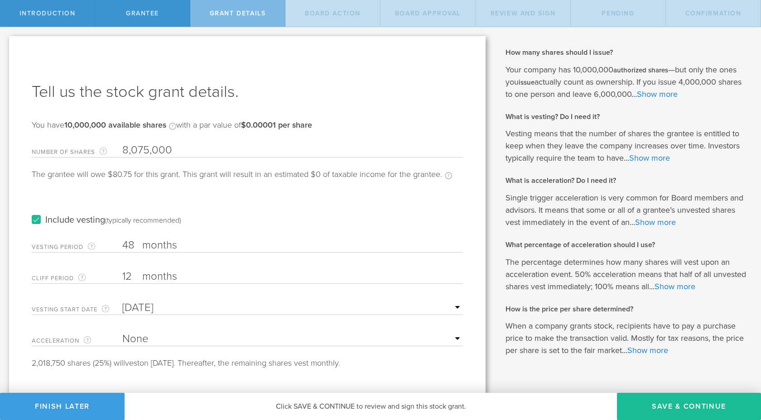
drag, startPoint x: 134, startPoint y: 250, endPoint x: 116, endPoint y: 250, distance: 17.7
click at [116, 250] on div "Vesting Period The total number of months until vesting is complete. 48 months …" at bounding box center [247, 243] width 431 height 19
click at [135, 277] on input "12" at bounding box center [292, 277] width 341 height 14
type input "0"
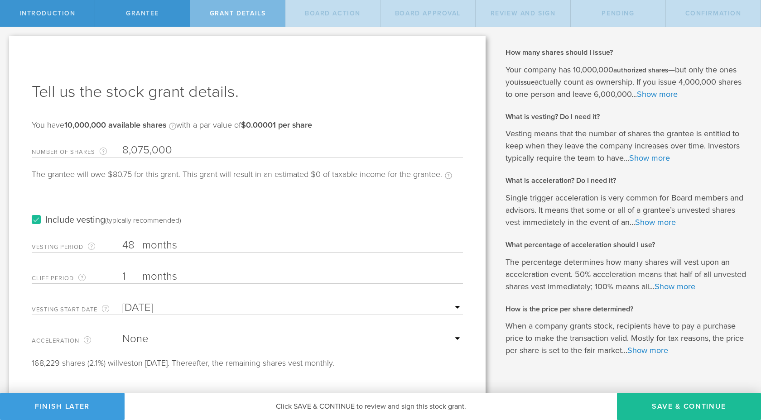
type input "1"
click at [125, 250] on input "48" at bounding box center [292, 246] width 341 height 14
click at [125, 249] on input "48" at bounding box center [292, 246] width 341 height 14
type input "12"
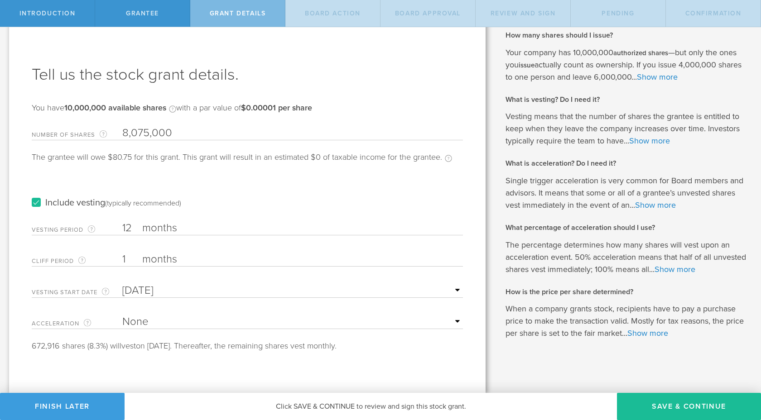
type input "Sep 9, 2025"
click at [290, 306] on form "Number of Shares The total amount of stock the company is granting to this reci…" at bounding box center [247, 236] width 431 height 228
click at [286, 323] on select "None Single Trigger Double Trigger" at bounding box center [292, 322] width 341 height 14
click at [122, 315] on select "None Single Trigger Double Trigger" at bounding box center [292, 322] width 341 height 14
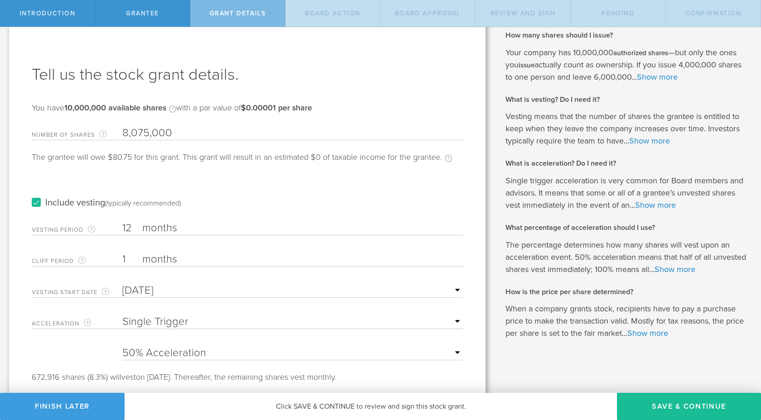
click at [291, 322] on select "None Single Trigger Double Trigger" at bounding box center [292, 322] width 341 height 14
select select "none"
click at [122, 315] on select "None Single Trigger Double Trigger" at bounding box center [292, 322] width 341 height 14
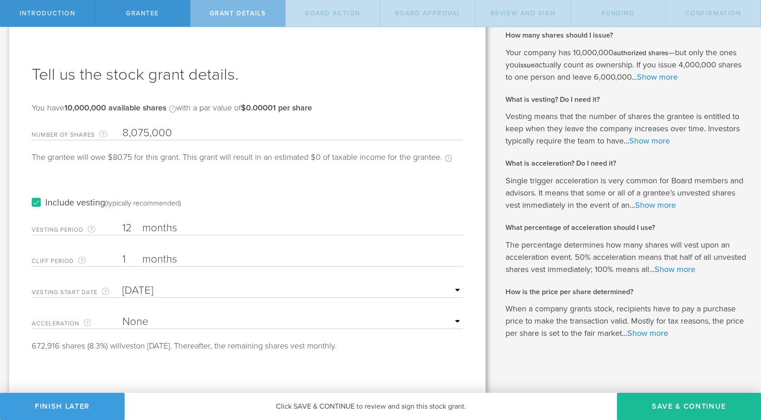
click at [127, 230] on input "12" at bounding box center [292, 229] width 341 height 14
type input "3"
type input "2"
drag, startPoint x: 282, startPoint y: 349, endPoint x: 391, endPoint y: 353, distance: 109.2
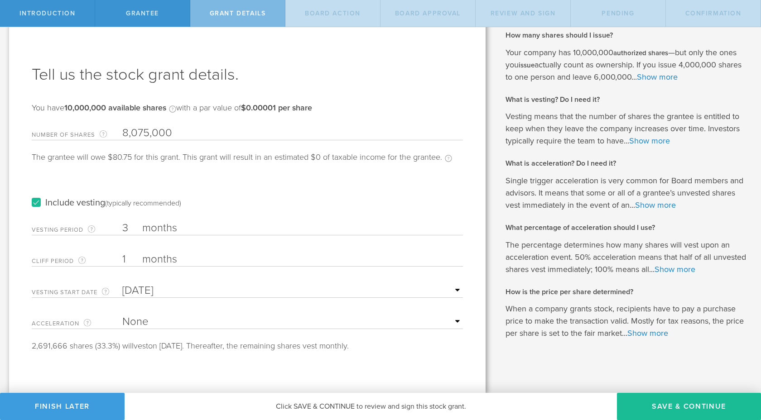
click at [391, 352] on div "Tell us the stock grant details. You have 10,000,000 available shares Available…" at bounding box center [247, 206] width 477 height 374
click at [391, 353] on div "Tell us the stock grant details. You have 10,000,000 available shares Available…" at bounding box center [247, 206] width 477 height 374
drag, startPoint x: 472, startPoint y: 383, endPoint x: 462, endPoint y: 46, distance: 336.7
click at [462, 46] on div "Tell us the stock grant details. You have 10,000,000 available shares Available…" at bounding box center [247, 206] width 477 height 374
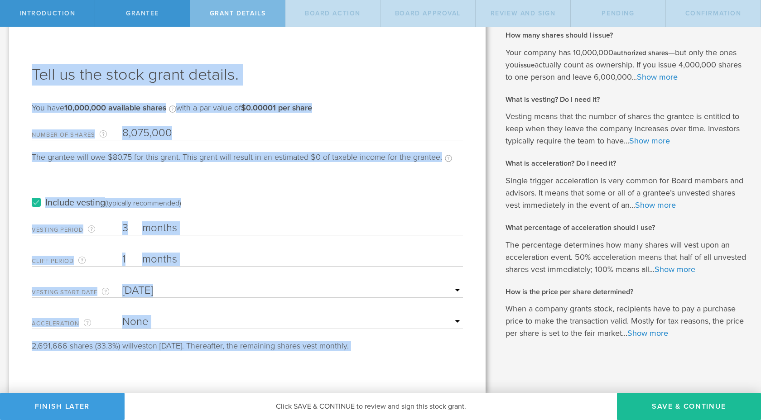
drag, startPoint x: 462, startPoint y: 46, endPoint x: 457, endPoint y: 368, distance: 322.1
click at [457, 369] on div "Tell us the stock grant details. You have 10,000,000 available shares Available…" at bounding box center [247, 206] width 477 height 374
click at [457, 368] on div "Tell us the stock grant details. You have 10,000,000 available shares Available…" at bounding box center [247, 206] width 477 height 374
drag, startPoint x: 457, startPoint y: 368, endPoint x: 429, endPoint y: 45, distance: 324.7
click at [429, 44] on div "Tell us the stock grant details. You have 10,000,000 available shares Available…" at bounding box center [247, 206] width 477 height 374
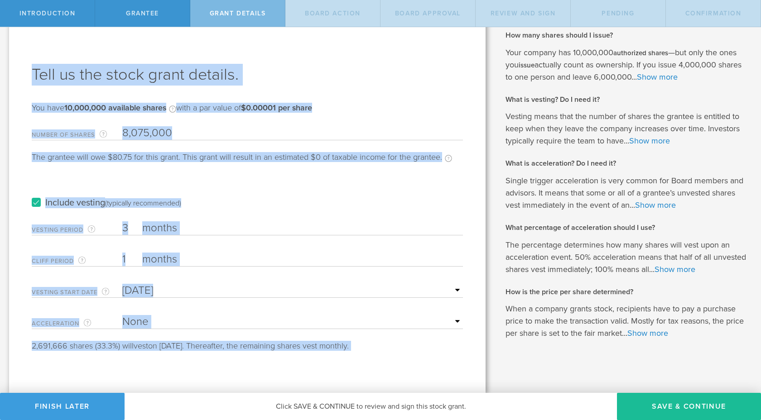
scroll to position [0, 0]
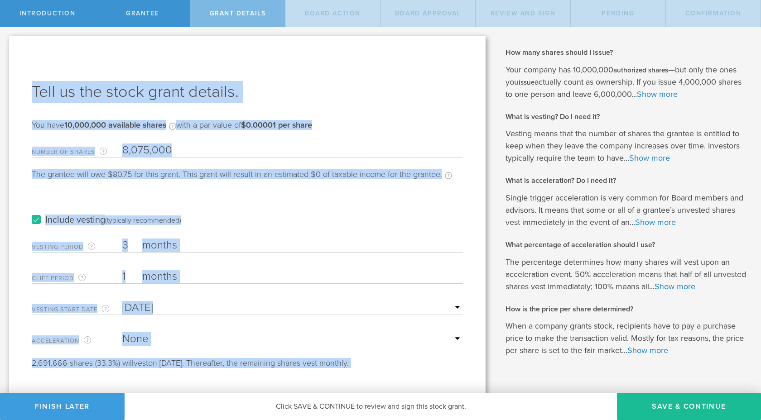
click at [429, 45] on div "Tell us the stock grant details. You have 10,000,000 available shares Available…" at bounding box center [247, 223] width 477 height 374
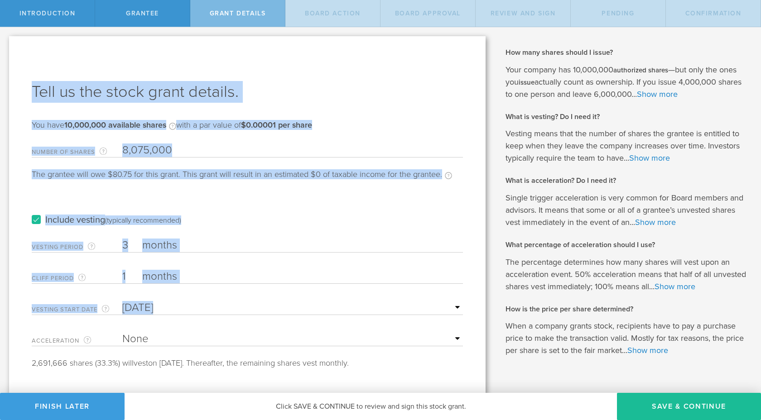
drag, startPoint x: 429, startPoint y: 45, endPoint x: 429, endPoint y: 344, distance: 299.4
click at [429, 344] on div "Tell us the stock grant details. You have 10,000,000 available shares Available…" at bounding box center [247, 223] width 477 height 374
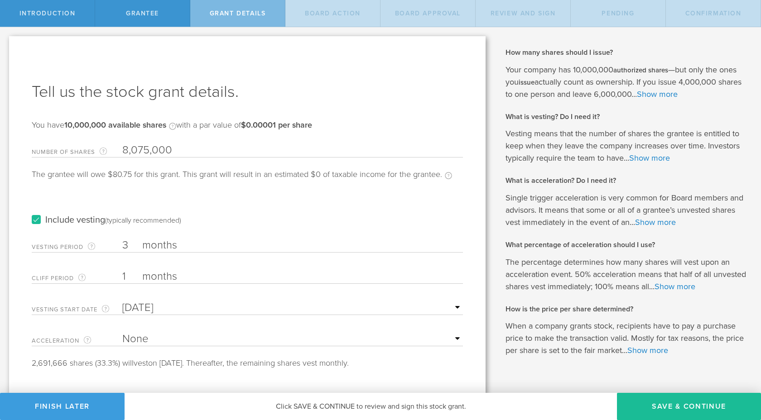
click at [437, 374] on div "Tell us the stock grant details. You have 10,000,000 available shares Available…" at bounding box center [247, 223] width 477 height 374
drag, startPoint x: 437, startPoint y: 374, endPoint x: 394, endPoint y: 51, distance: 325.9
click at [394, 51] on div "Tell us the stock grant details. You have 10,000,000 available shares Available…" at bounding box center [247, 223] width 477 height 374
click at [124, 244] on input "3" at bounding box center [292, 246] width 341 height 14
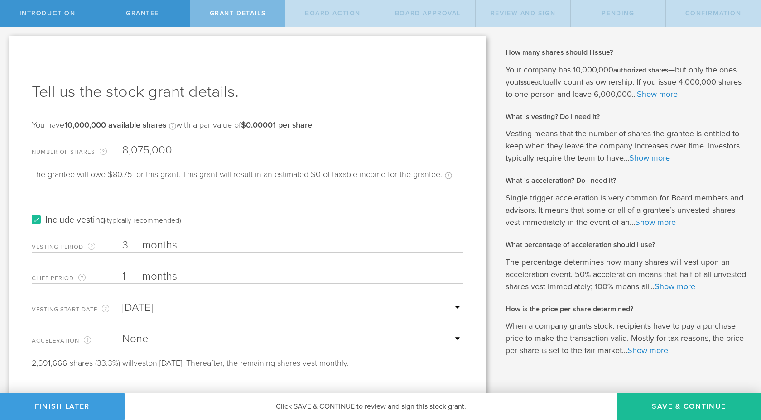
click at [124, 244] on input "3" at bounding box center [292, 246] width 341 height 14
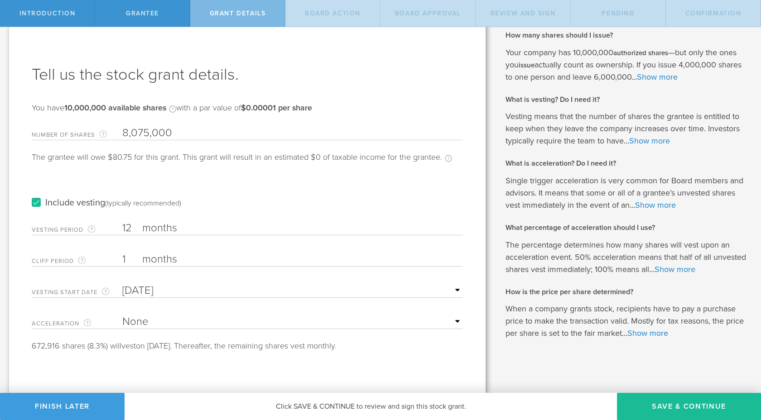
click at [126, 232] on input "12" at bounding box center [292, 229] width 341 height 14
click at [130, 223] on input "12" at bounding box center [292, 229] width 341 height 14
click at [128, 256] on input "1" at bounding box center [292, 260] width 341 height 14
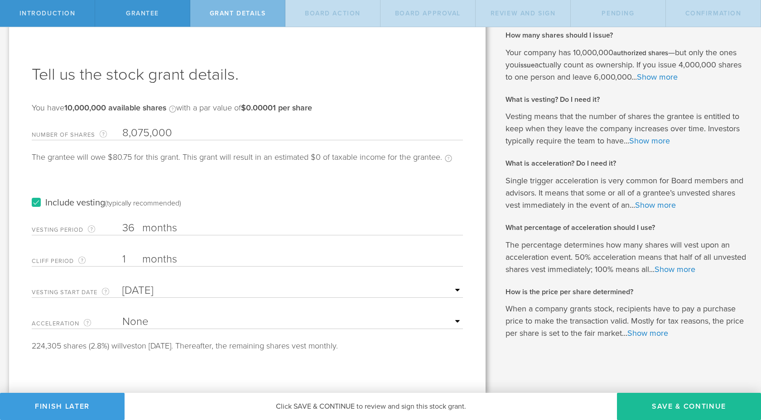
drag, startPoint x: 133, startPoint y: 256, endPoint x: 123, endPoint y: 256, distance: 10.4
click at [123, 256] on input "1" at bounding box center [292, 260] width 341 height 14
click at [135, 225] on input "36" at bounding box center [292, 229] width 341 height 14
drag, startPoint x: 100, startPoint y: 159, endPoint x: 181, endPoint y: 156, distance: 81.1
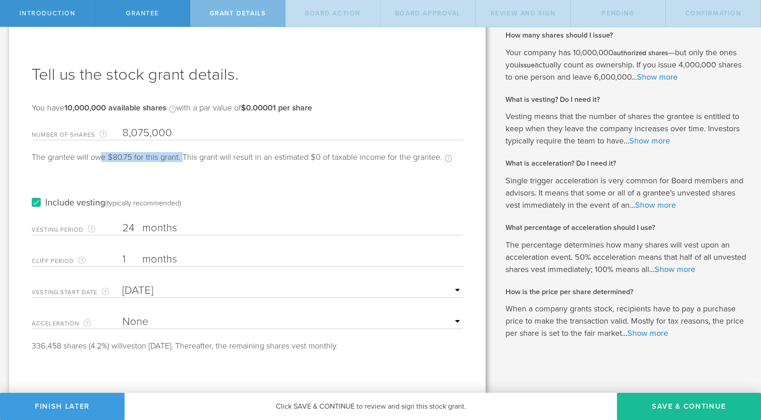
click at [181, 156] on div "The grantee will owe $80.75 for this grant. This grant will result in an estima…" at bounding box center [242, 162] width 420 height 18
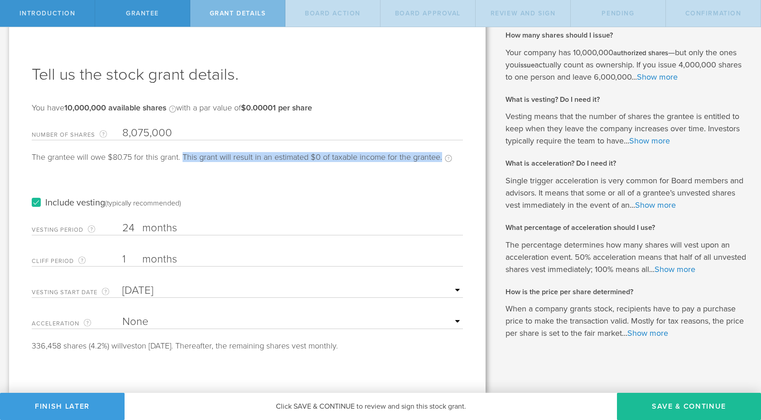
drag, startPoint x: 181, startPoint y: 156, endPoint x: 441, endPoint y: 158, distance: 260.0
click at [440, 158] on div "The grantee will owe $80.75 for this grant. This grant will result in an estima…" at bounding box center [242, 162] width 420 height 18
click at [441, 158] on div "The grantee will owe $80.75 for this grant. This grant will result in an estima…" at bounding box center [242, 162] width 420 height 18
click at [125, 226] on input "24" at bounding box center [292, 229] width 341 height 14
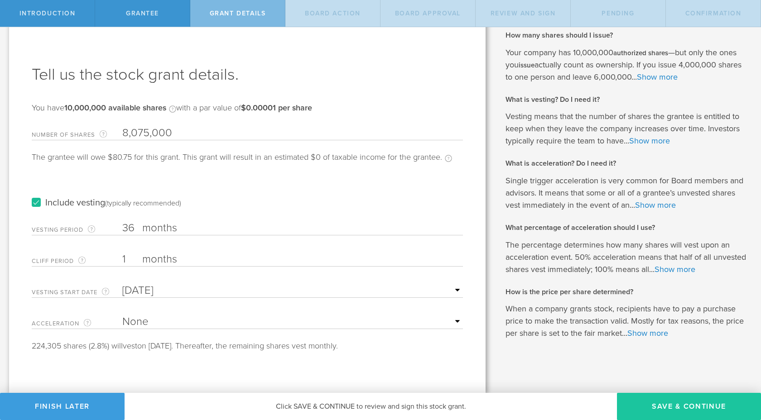
type input "36"
click at [645, 406] on button "Save & Continue" at bounding box center [689, 406] width 144 height 27
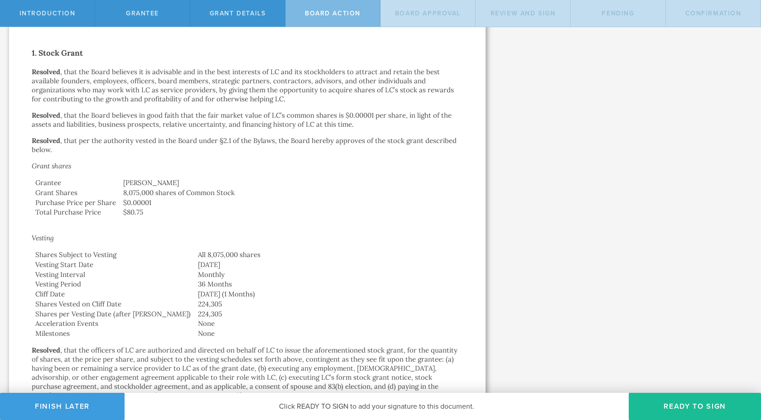
scroll to position [163, 0]
click at [694, 408] on button "Ready to Sign" at bounding box center [695, 406] width 132 height 27
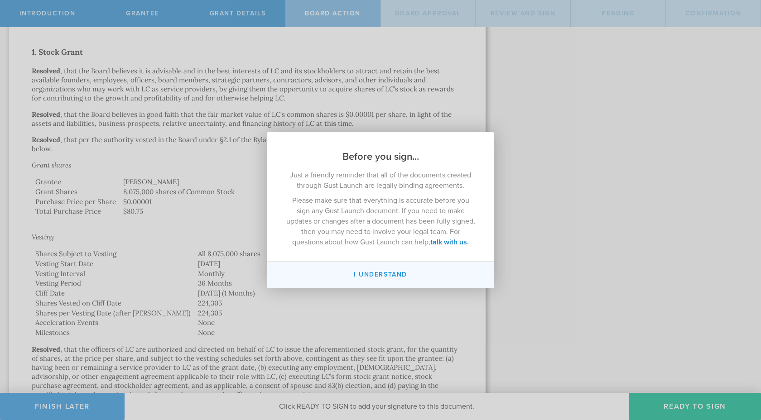
click at [373, 274] on button "I understand" at bounding box center [380, 275] width 227 height 27
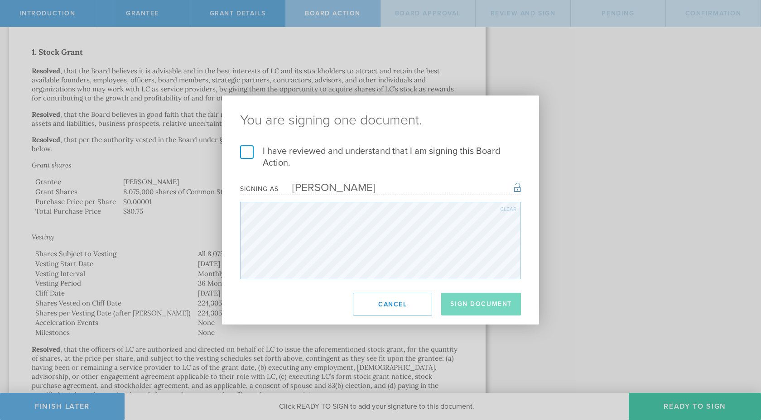
click at [358, 145] on h2 "You are signing one document." at bounding box center [380, 121] width 317 height 50
click at [357, 148] on label "I have reviewed and understand that I am signing this Board Action." at bounding box center [380, 157] width 281 height 24
click at [0, 0] on input "I have reviewed and understand that I am signing this Board Action." at bounding box center [0, 0] width 0 height 0
click at [464, 312] on button "Sign Document" at bounding box center [481, 304] width 80 height 23
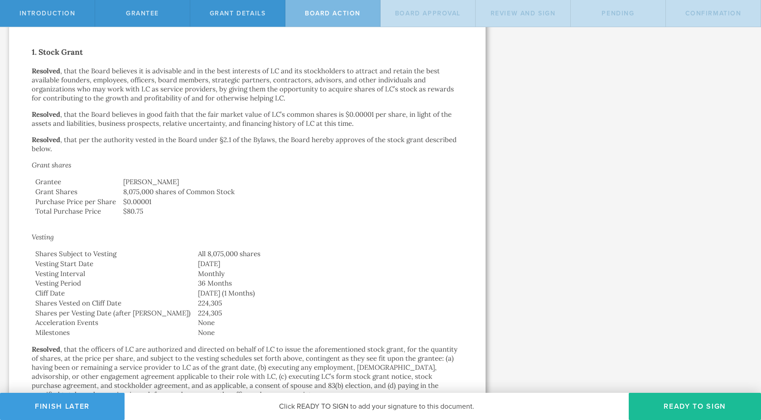
scroll to position [0, 0]
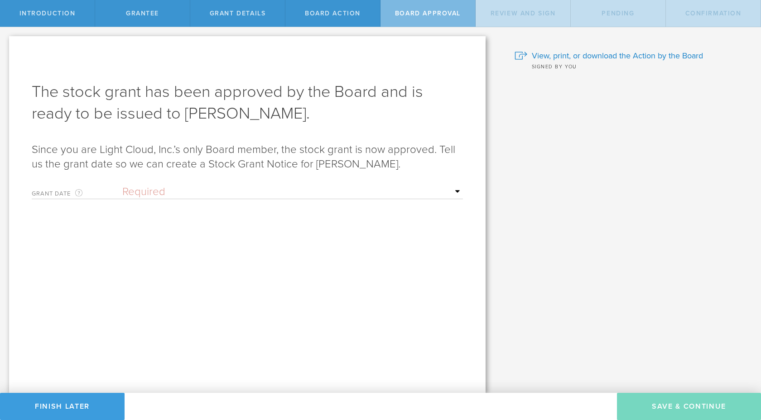
click at [419, 181] on div "Grant Date This is the date on which the recipient is granted the stock. This d…" at bounding box center [247, 190] width 431 height 19
click at [415, 190] on select "Required Upon grantee's signature A specific date" at bounding box center [292, 192] width 341 height 14
select select "uponGranteeSignature"
click at [122, 185] on select "Required Upon grantee's signature A specific date" at bounding box center [292, 192] width 341 height 14
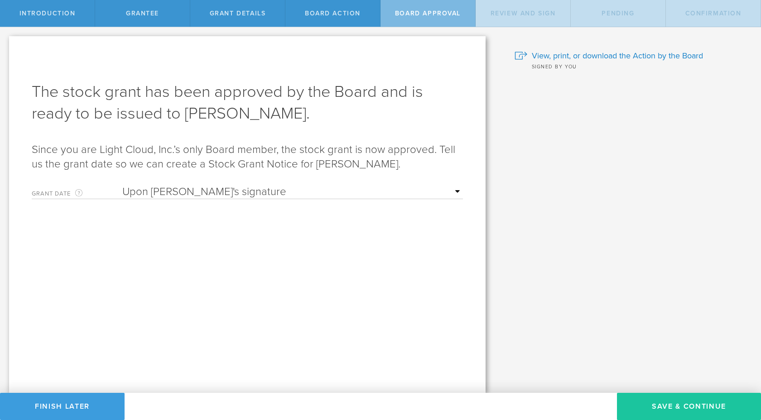
click at [690, 402] on button "Save & Continue" at bounding box center [689, 406] width 144 height 27
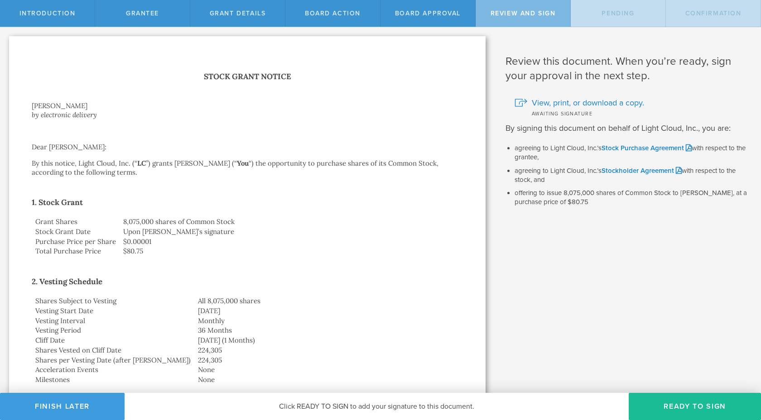
scroll to position [545, 0]
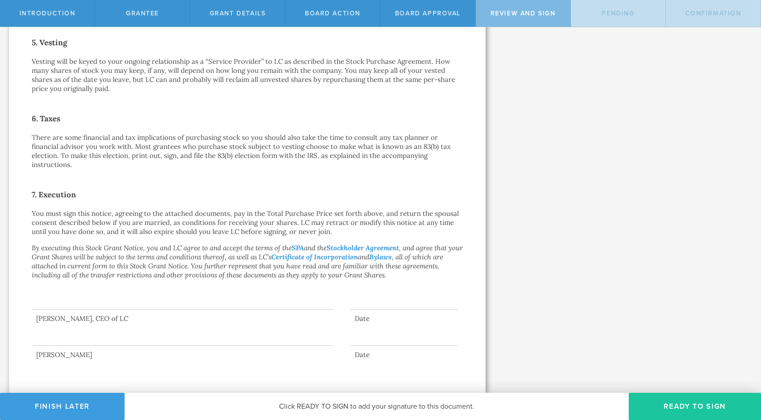
click at [668, 409] on button "Ready to Sign" at bounding box center [695, 406] width 132 height 27
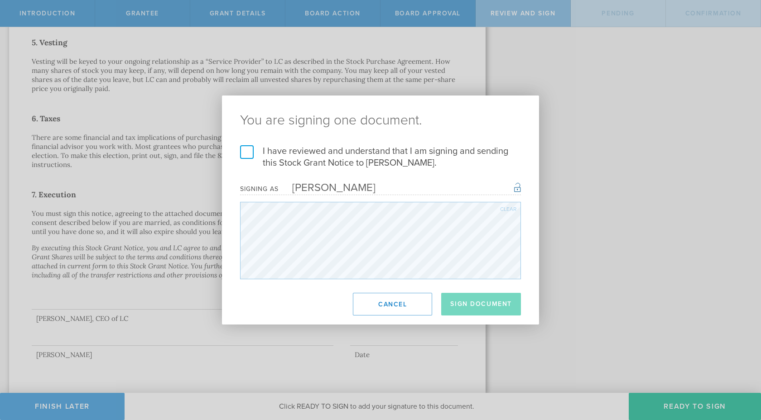
click at [364, 154] on label "I have reviewed and understand that I am signing and sending this Stock Grant N…" at bounding box center [380, 157] width 281 height 24
click at [0, 0] on input "I have reviewed and understand that I am signing and sending this Stock Grant N…" at bounding box center [0, 0] width 0 height 0
click at [483, 296] on button "Sign Document" at bounding box center [481, 304] width 80 height 23
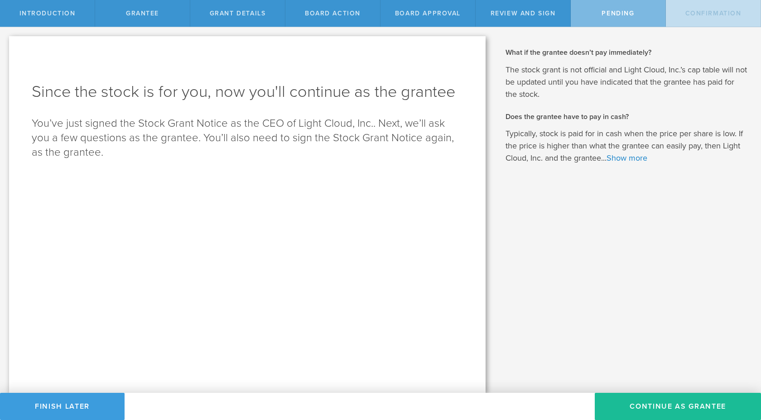
scroll to position [0, 0]
click at [648, 406] on button "Continue as Grantee" at bounding box center [678, 406] width 166 height 27
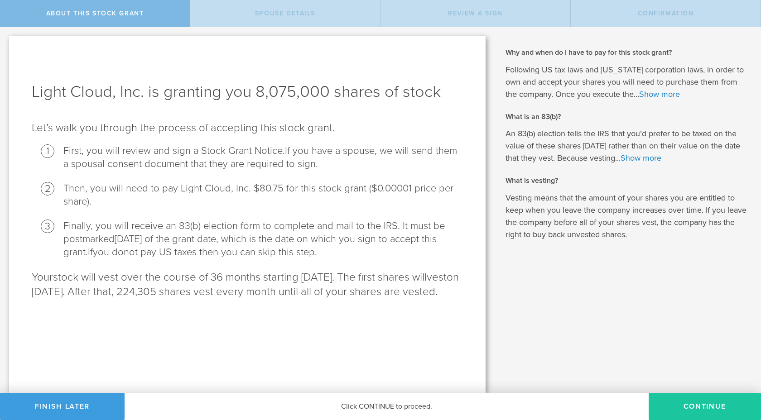
click at [725, 404] on button "CONTINUE" at bounding box center [705, 406] width 112 height 27
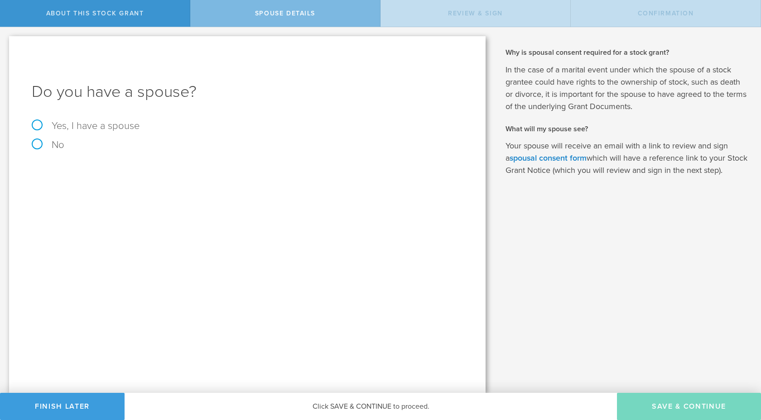
click at [48, 146] on label "No" at bounding box center [247, 145] width 431 height 10
click at [6, 42] on input "No" at bounding box center [3, 34] width 6 height 14
radio input "true"
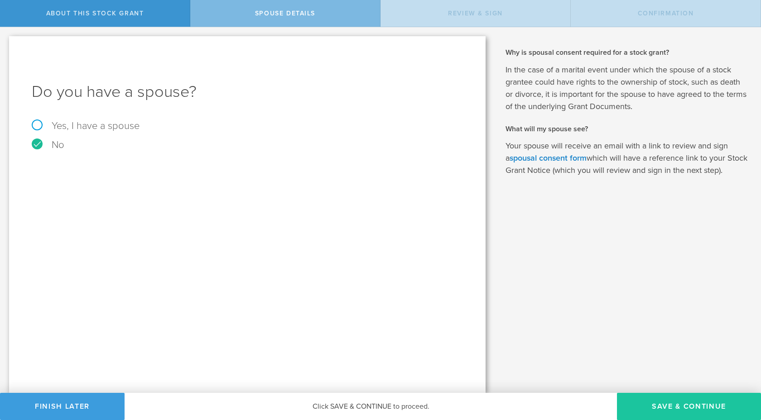
click at [647, 400] on button "Save & Continue" at bounding box center [689, 406] width 144 height 27
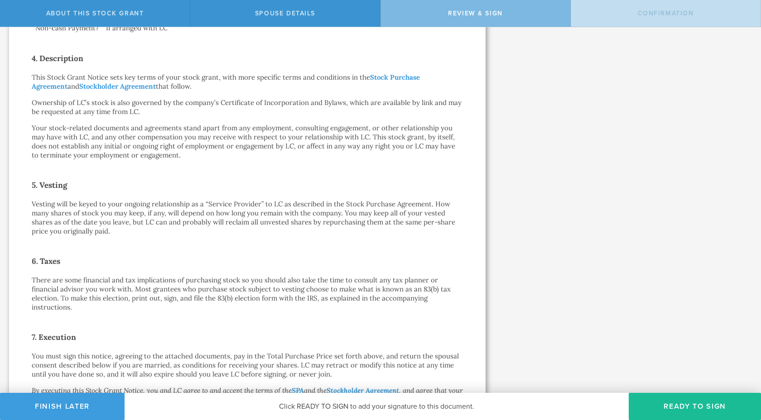
scroll to position [580, 0]
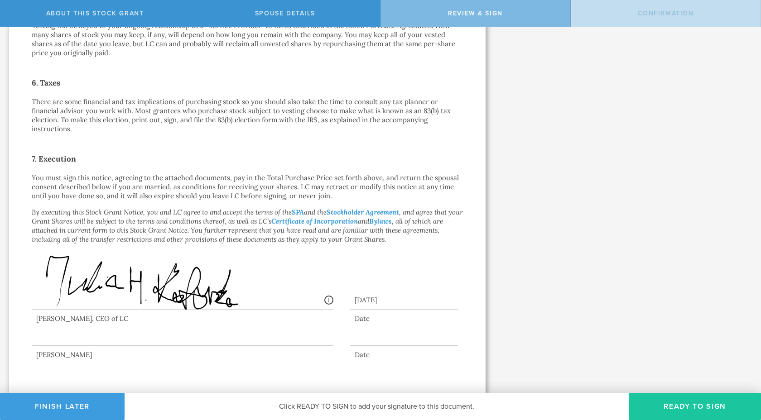
click at [664, 406] on button "Ready to Sign" at bounding box center [695, 406] width 132 height 27
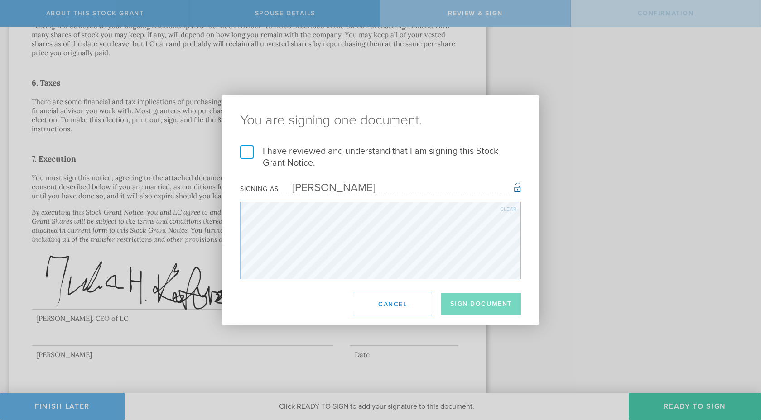
click at [348, 156] on label "I have reviewed and understand that I am signing this Stock Grant Notice." at bounding box center [380, 157] width 281 height 24
click at [0, 0] on input "I have reviewed and understand that I am signing this Stock Grant Notice." at bounding box center [0, 0] width 0 height 0
click at [347, 149] on label "I have reviewed and understand that I am signing this Stock Grant Notice." at bounding box center [380, 157] width 281 height 24
click at [0, 0] on input "I have reviewed and understand that I am signing this Stock Grant Notice." at bounding box center [0, 0] width 0 height 0
click at [347, 149] on label "I have reviewed and understand that I am signing this Stock Grant Notice." at bounding box center [380, 157] width 281 height 24
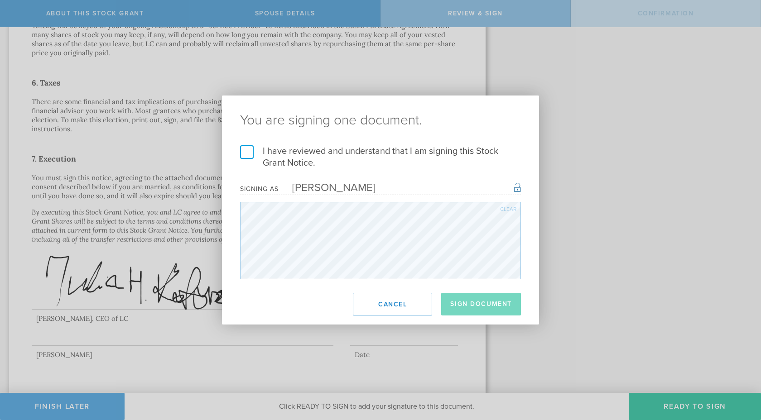
click at [0, 0] on input "I have reviewed and understand that I am signing this Stock Grant Notice." at bounding box center [0, 0] width 0 height 0
click at [472, 298] on button "Sign Document" at bounding box center [481, 304] width 80 height 23
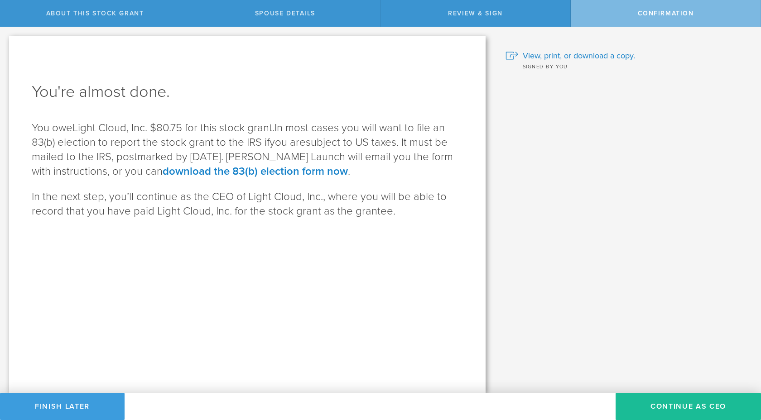
scroll to position [0, 0]
click at [272, 178] on link "download the 83(b) election form now" at bounding box center [255, 171] width 185 height 13
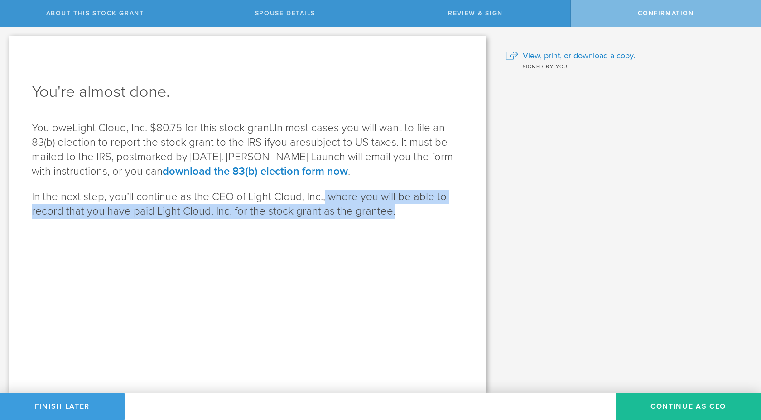
drag, startPoint x: 325, startPoint y: 193, endPoint x: 398, endPoint y: 246, distance: 90.2
click at [398, 245] on div "You're almost done. You owe Light Cloud, Inc. $80.75 for this stock grant. In m…" at bounding box center [247, 214] width 477 height 357
click at [398, 246] on div "You're almost done. You owe Light Cloud, Inc. $80.75 for this stock grant. In m…" at bounding box center [247, 214] width 477 height 357
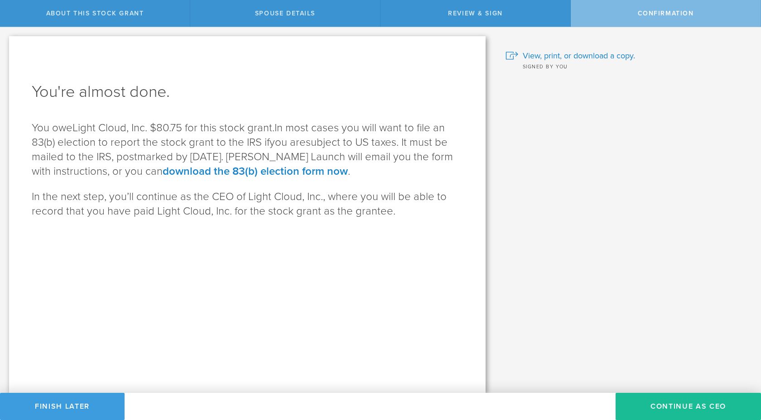
click at [624, 338] on div "Why and when do I have to pay for this stock grant? Following US tax laws and […" at bounding box center [628, 210] width 266 height 366
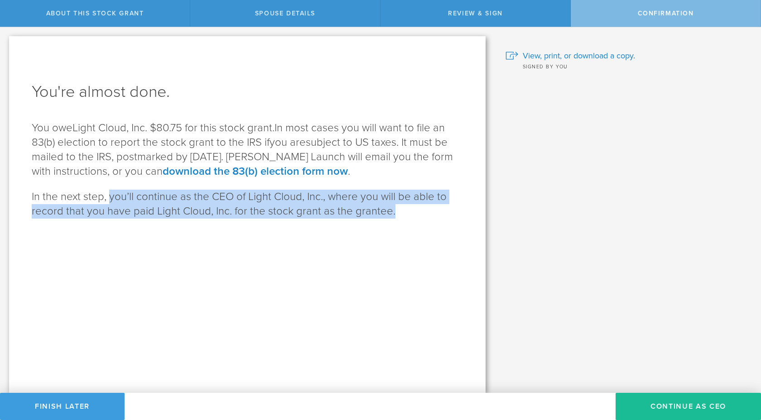
drag, startPoint x: 108, startPoint y: 200, endPoint x: 400, endPoint y: 228, distance: 293.6
click at [398, 227] on div "You're almost done. You owe Light Cloud, Inc. $80.75 for this stock grant. In m…" at bounding box center [247, 214] width 477 height 357
click at [400, 228] on div "You're almost done. You owe Light Cloud, Inc. $80.75 for this stock grant. In m…" at bounding box center [247, 214] width 477 height 357
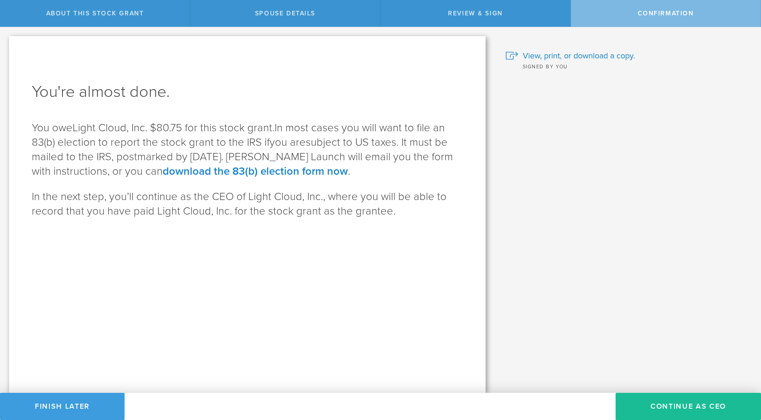
drag, startPoint x: 400, startPoint y: 228, endPoint x: 401, endPoint y: 211, distance: 17.7
click at [401, 211] on div "You're almost done. You owe Light Cloud, Inc. $80.75 for this stock grant. In m…" at bounding box center [247, 214] width 477 height 357
click at [401, 211] on p "In the next step, you’ll continue as the CEO of Light Cloud, Inc., where you wi…" at bounding box center [247, 204] width 431 height 29
click at [735, 132] on div "Why and when do I have to pay for this stock grant? Following US tax laws and […" at bounding box center [628, 210] width 266 height 366
click at [429, 143] on span "In most cases you will want to file an 83(b) election to report the stock grant…" at bounding box center [242, 149] width 421 height 57
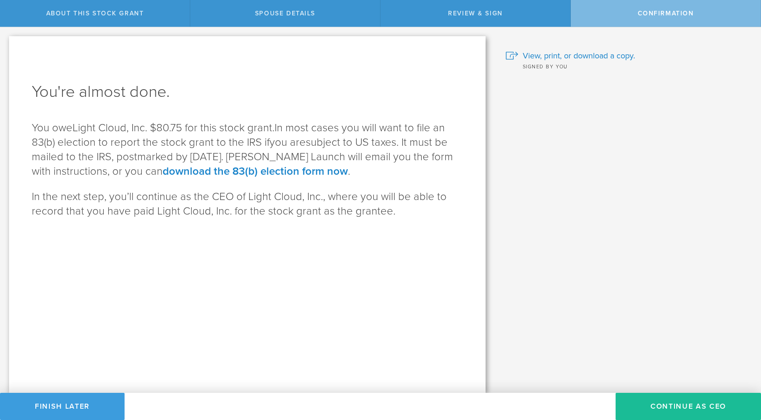
click at [396, 117] on div "You're almost done. You owe Light Cloud, Inc. $80.75 for this stock grant. In m…" at bounding box center [247, 214] width 477 height 357
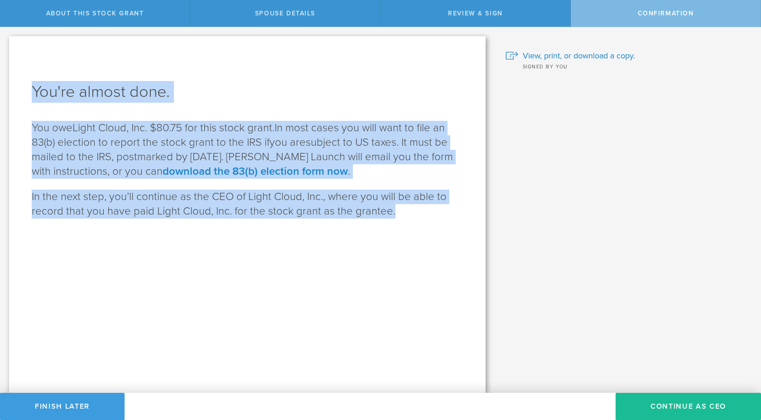
drag, startPoint x: 445, startPoint y: 227, endPoint x: 365, endPoint y: 65, distance: 181.1
click at [365, 64] on div "You're almost done. You owe Light Cloud, Inc. $80.75 for this stock grant. In m…" at bounding box center [247, 214] width 477 height 357
copy div "You're almost done. You owe Light Cloud, Inc. $80.75 for this stock grant. In m…"
click at [366, 188] on div "You owe Light Cloud, Inc. $80.75 for this stock grant. In most cases you will w…" at bounding box center [247, 170] width 431 height 98
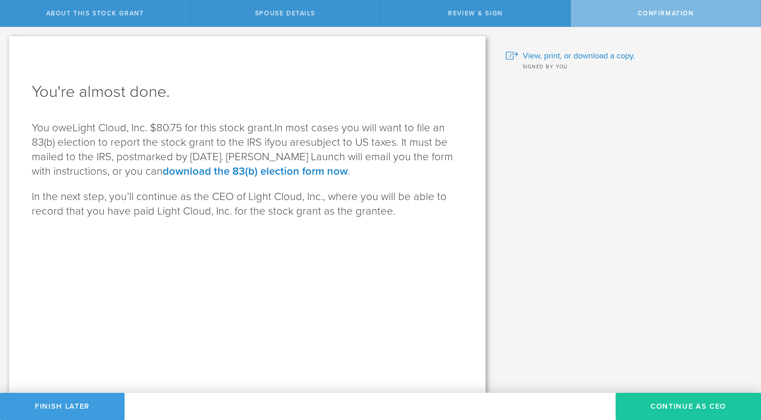
click at [703, 413] on button "Continue as CEO" at bounding box center [688, 406] width 145 height 27
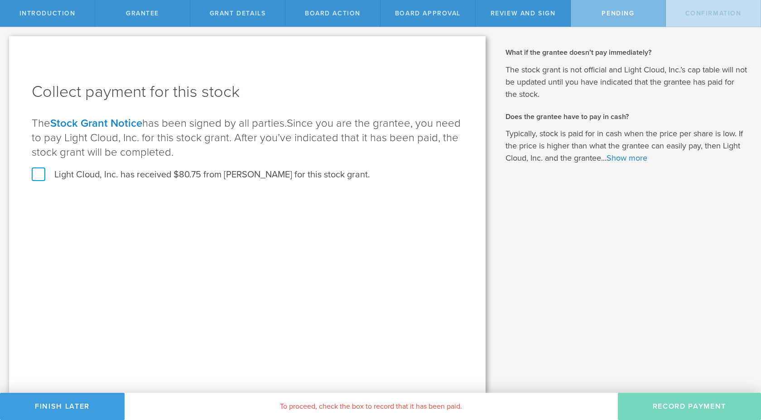
click at [197, 179] on label "Light Cloud, Inc. has received $80.75 from [PERSON_NAME] for this stock grant." at bounding box center [201, 175] width 338 height 12
click at [0, 0] on input "Light Cloud, Inc. has received $80.75 from [PERSON_NAME] for this stock grant." at bounding box center [0, 0] width 0 height 0
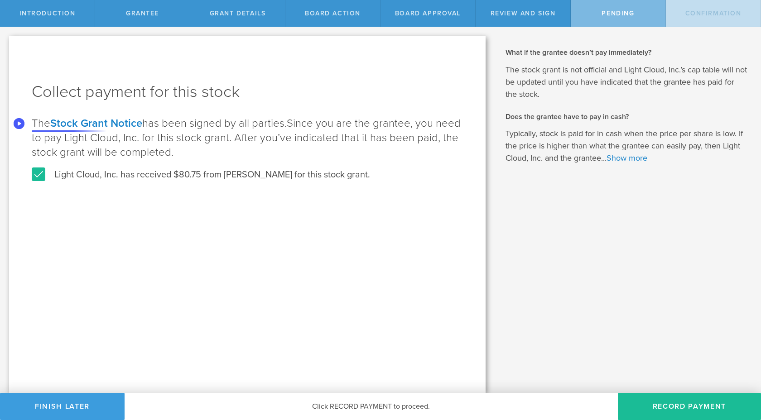
click at [34, 124] on p "The Stock Grant Notice has been signed by all parties. Since you are the grante…" at bounding box center [247, 137] width 431 height 43
click at [16, 123] on circle "Speechify Inline player Play button" at bounding box center [19, 123] width 11 height 11
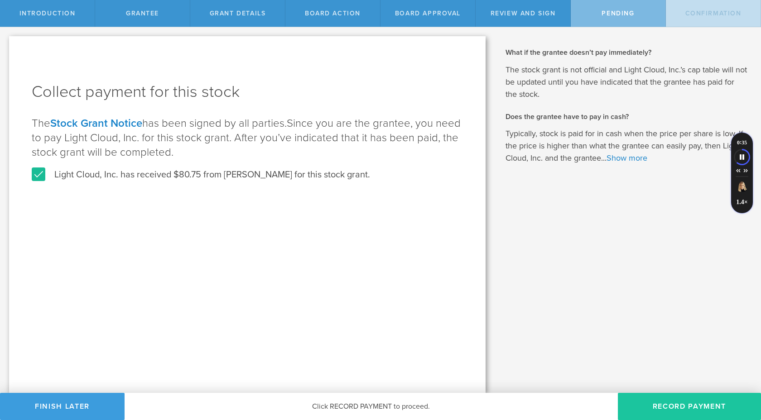
click at [666, 411] on button "Record Payment" at bounding box center [689, 406] width 143 height 27
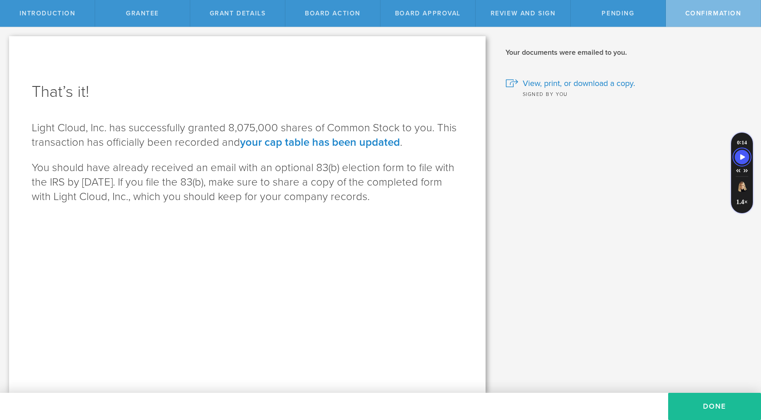
drag, startPoint x: 367, startPoint y: 208, endPoint x: 372, endPoint y: 103, distance: 105.2
click at [372, 103] on div "That’s it! Light Cloud, Inc. has successfully granted 8,075,000 shares of Commo…" at bounding box center [247, 214] width 477 height 357
click at [590, 196] on div "Why is spousal consent required for a stock grant? In the case of a marital eve…" at bounding box center [628, 210] width 266 height 366
drag, startPoint x: 351, startPoint y: 184, endPoint x: 353, endPoint y: 329, distance: 145.0
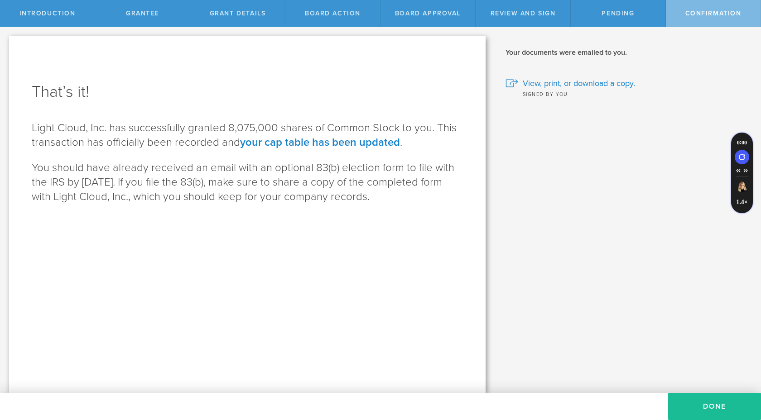
click at [353, 322] on div "That’s it! Light Cloud, Inc. has successfully granted 8,075,000 shares of Commo…" at bounding box center [247, 214] width 477 height 357
click at [688, 403] on button "Done" at bounding box center [714, 406] width 93 height 27
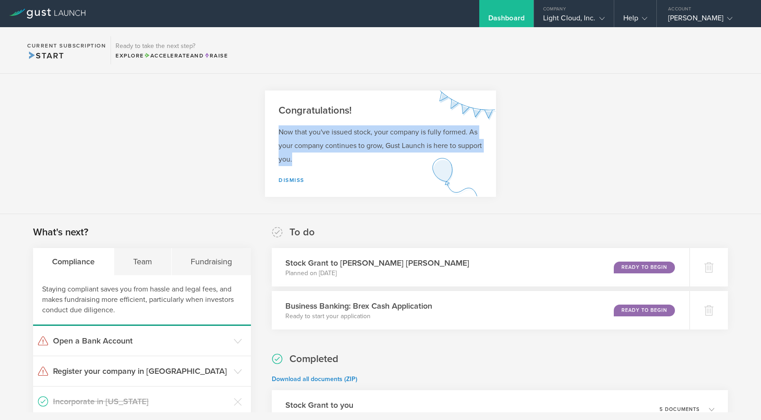
drag, startPoint x: 410, startPoint y: 125, endPoint x: 405, endPoint y: 169, distance: 44.6
click at [405, 170] on div "Congratulations! Now that you've issued stock, your company is fully formed. As…" at bounding box center [380, 144] width 231 height 106
click at [405, 169] on div "Now that you've issued stock, your company is fully formed. As your company con…" at bounding box center [380, 161] width 231 height 72
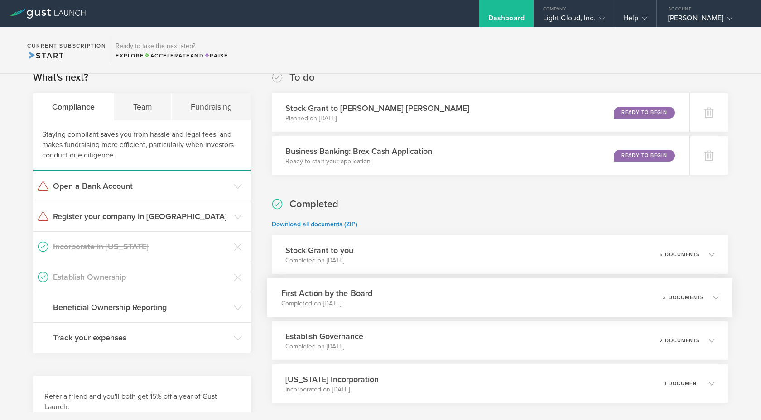
scroll to position [203, 0]
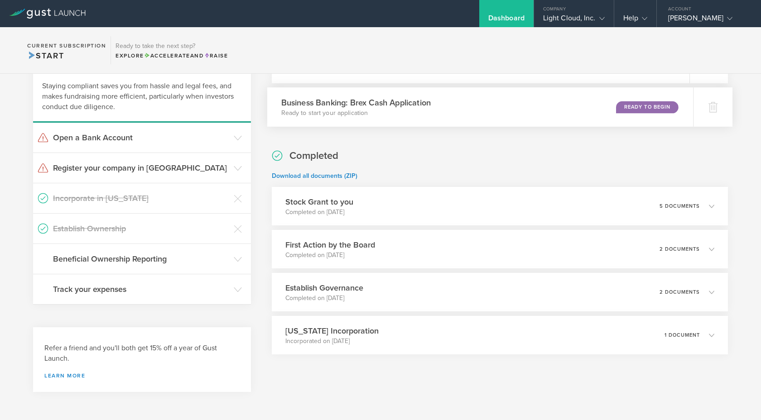
click at [491, 115] on div "Business Banking: Brex Cash Application Ready to start your application Ready t…" at bounding box center [480, 106] width 426 height 39
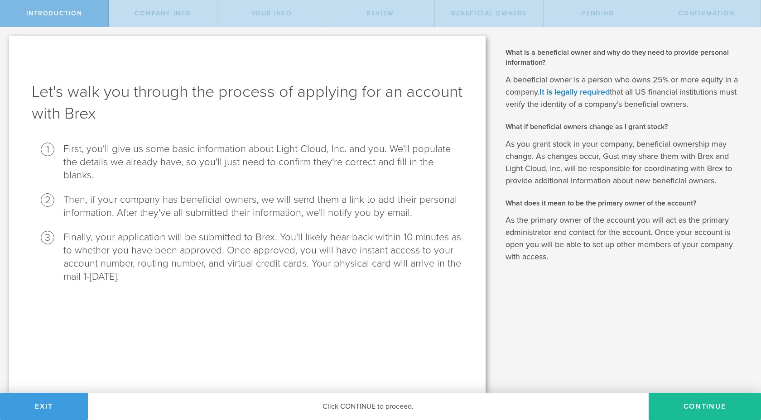
click at [85, 116] on h1 "Let's walk you through the process of applying for an account with Brex" at bounding box center [247, 102] width 431 height 43
copy h1 "Brex"
click at [305, 127] on div "Let's walk you through the process of applying for an account with Brex First, …" at bounding box center [247, 214] width 477 height 357
click at [708, 403] on button "Continue" at bounding box center [705, 406] width 112 height 27
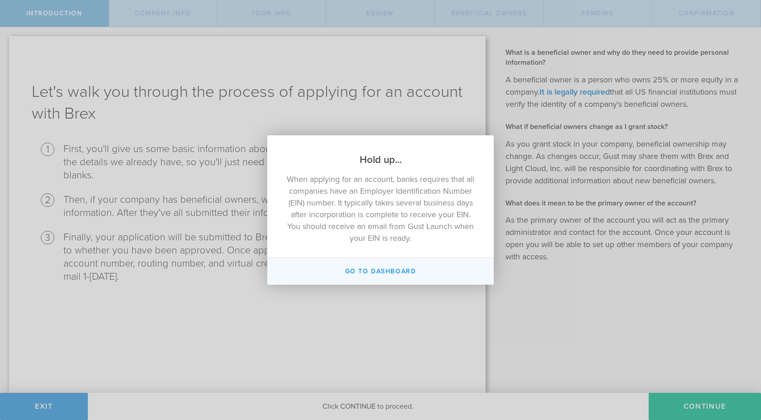
click at [385, 274] on button "Go to Dashboard" at bounding box center [380, 271] width 227 height 27
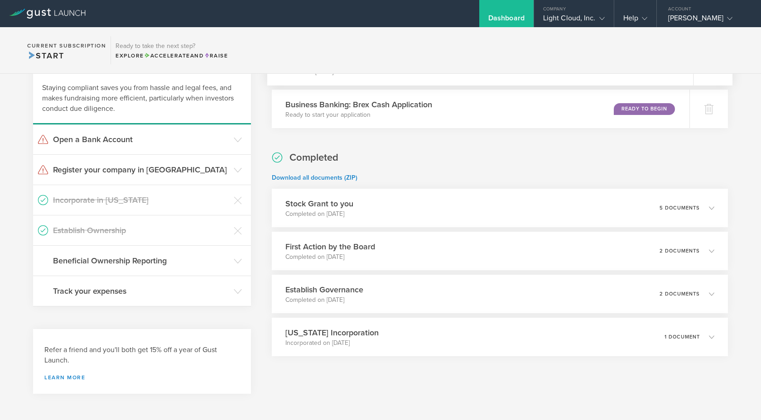
scroll to position [201, 0]
click at [169, 168] on h3 "Register your company in [GEOGRAPHIC_DATA]" at bounding box center [141, 170] width 176 height 12
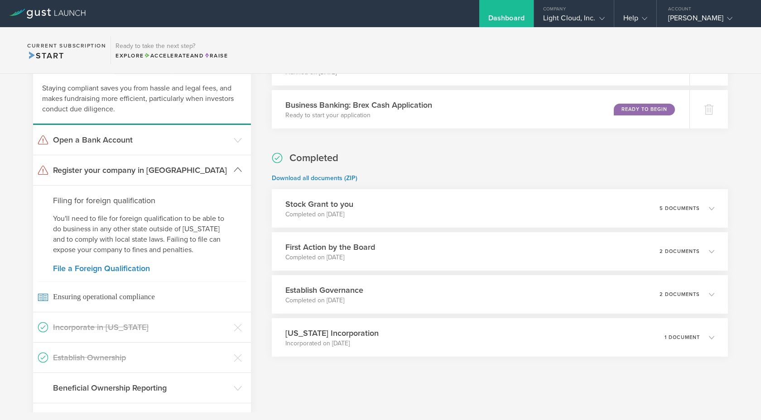
click at [169, 168] on h3 "Register your company in [GEOGRAPHIC_DATA]" at bounding box center [141, 170] width 176 height 12
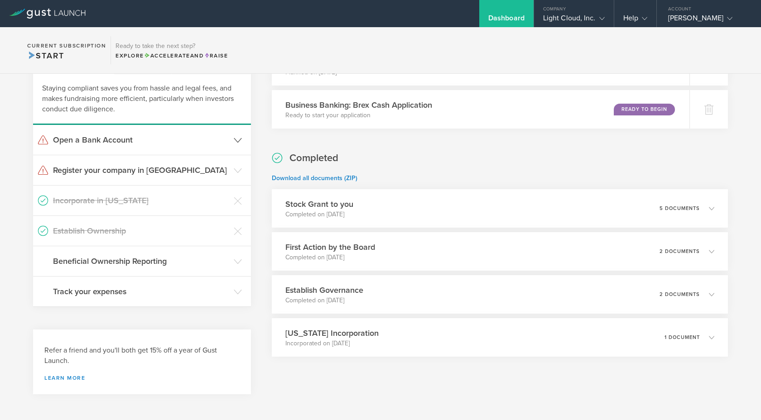
click at [200, 143] on h3 "Open a Bank Account" at bounding box center [141, 140] width 176 height 12
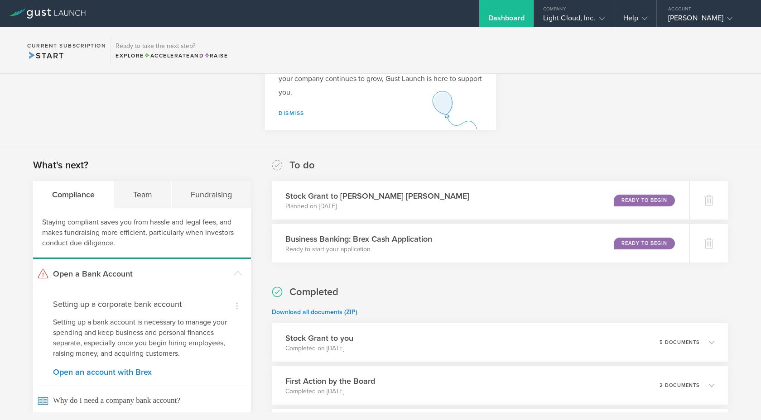
scroll to position [0, 0]
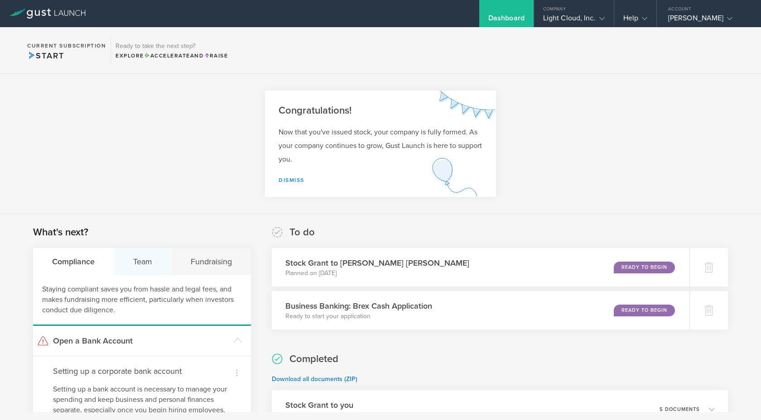
click at [153, 271] on div "Team" at bounding box center [143, 261] width 58 height 27
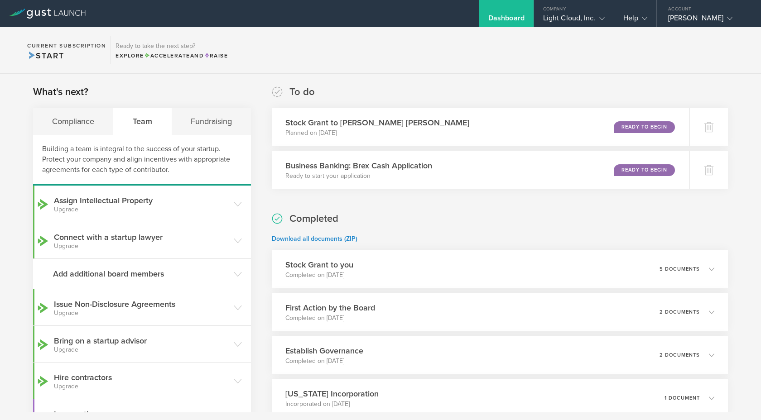
scroll to position [139, 0]
click at [216, 133] on div "Fundraising" at bounding box center [211, 122] width 79 height 27
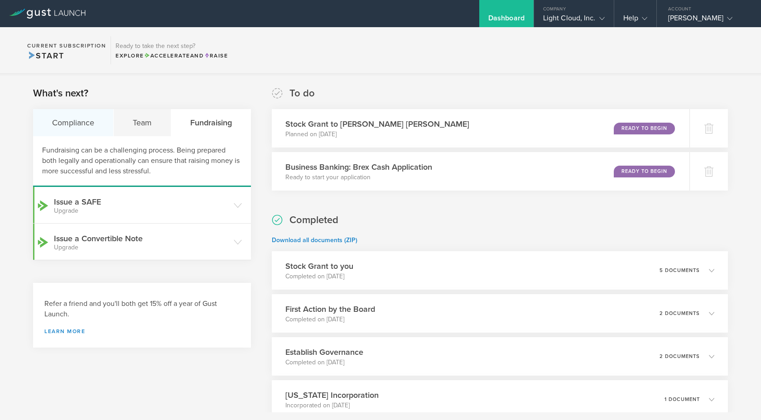
click at [85, 122] on div "Compliance" at bounding box center [73, 122] width 81 height 27
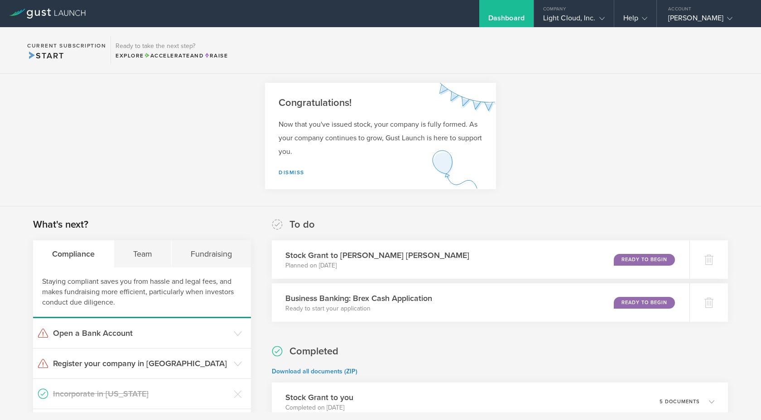
scroll to position [5, 0]
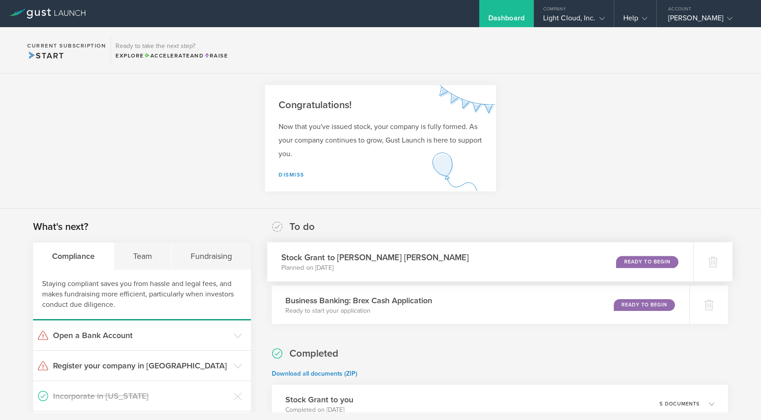
click at [655, 266] on div "Ready to Begin" at bounding box center [647, 262] width 62 height 12
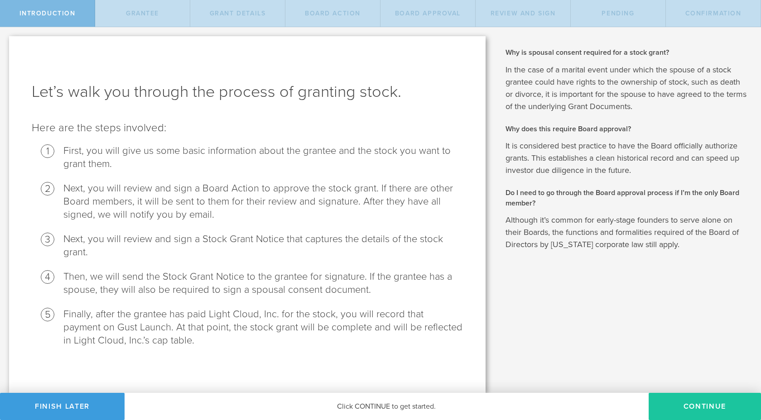
click at [682, 400] on button "Continue" at bounding box center [705, 406] width 112 height 27
radio input "true"
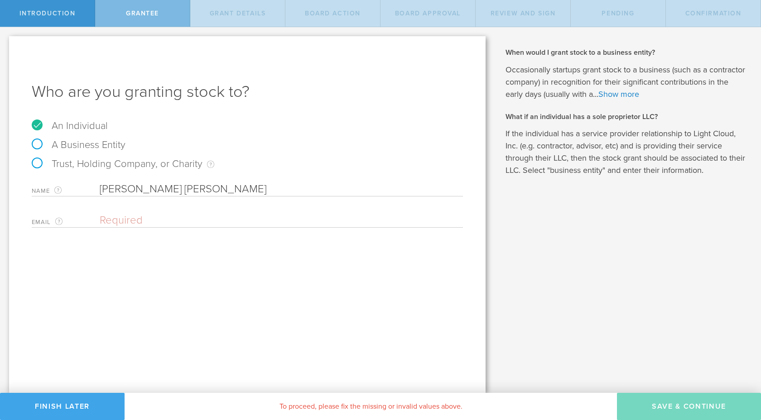
click at [80, 405] on button "Finish Later" at bounding box center [62, 406] width 125 height 27
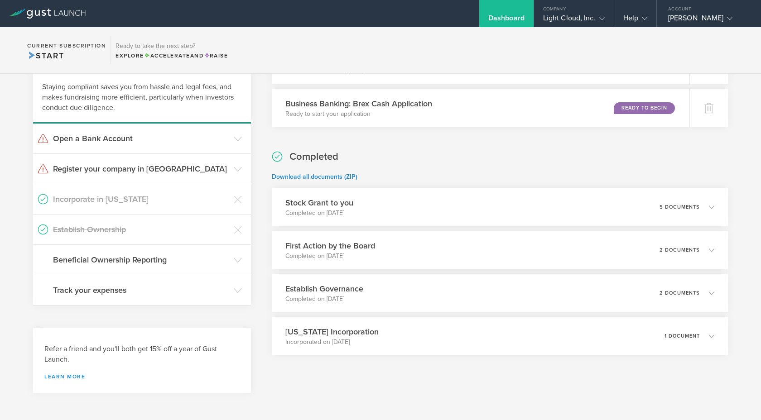
scroll to position [203, 0]
click at [182, 263] on h3 "Beneficial Ownership Reporting" at bounding box center [141, 259] width 176 height 12
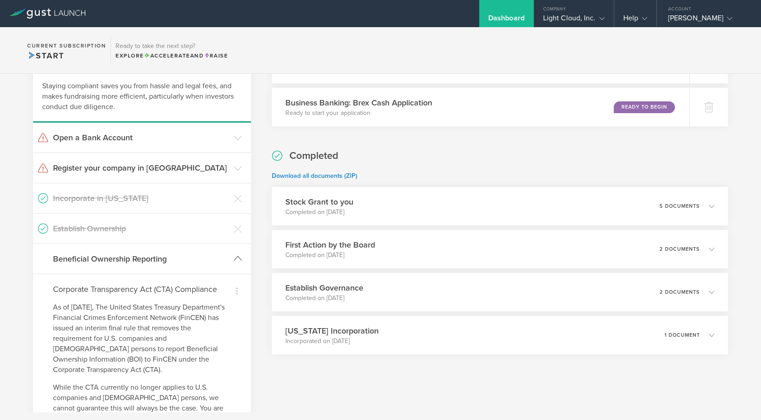
click at [182, 263] on h3 "Beneficial Ownership Reporting" at bounding box center [141, 259] width 176 height 12
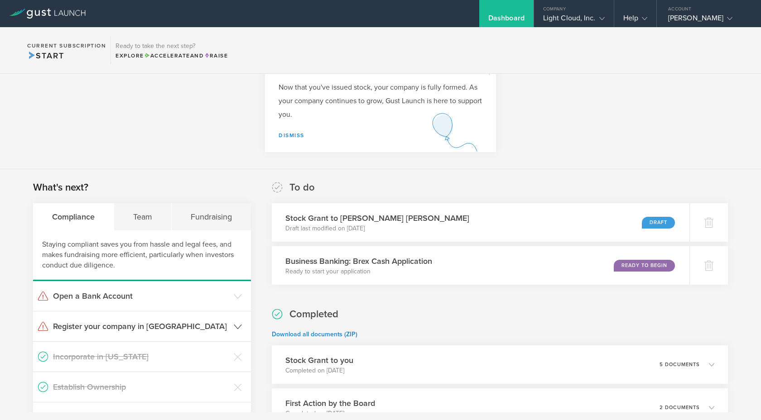
scroll to position [0, 0]
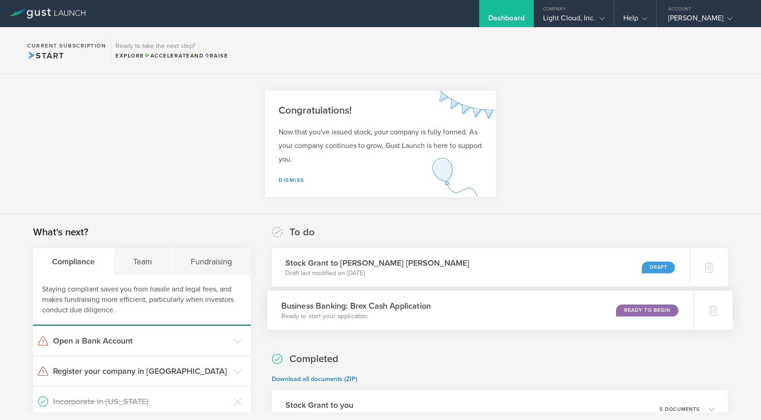
click at [631, 307] on div "Ready to Begin" at bounding box center [647, 310] width 62 height 12
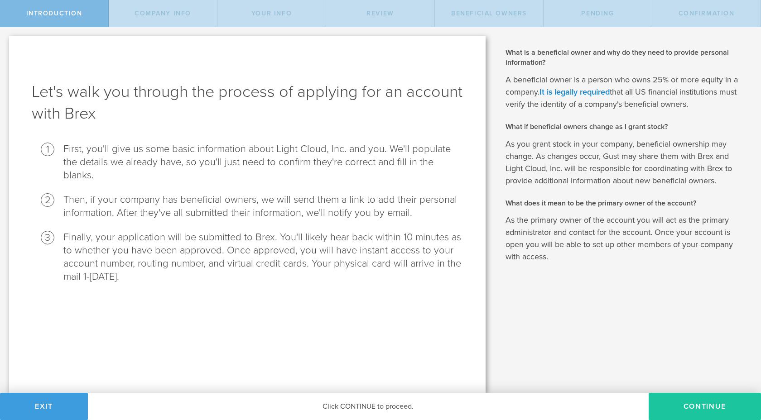
click at [682, 405] on button "Continue" at bounding box center [705, 406] width 112 height 27
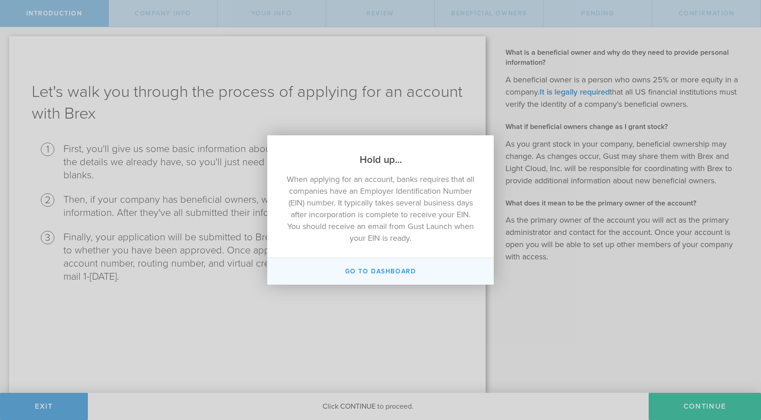
click at [404, 271] on button "Go to Dashboard" at bounding box center [380, 271] width 227 height 27
click at [376, 274] on button "Go to Dashboard" at bounding box center [380, 271] width 227 height 27
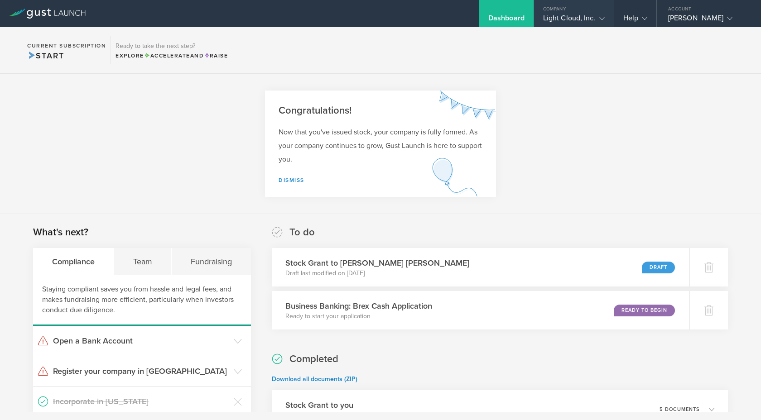
click at [596, 17] on gust-icon at bounding box center [600, 18] width 9 height 9
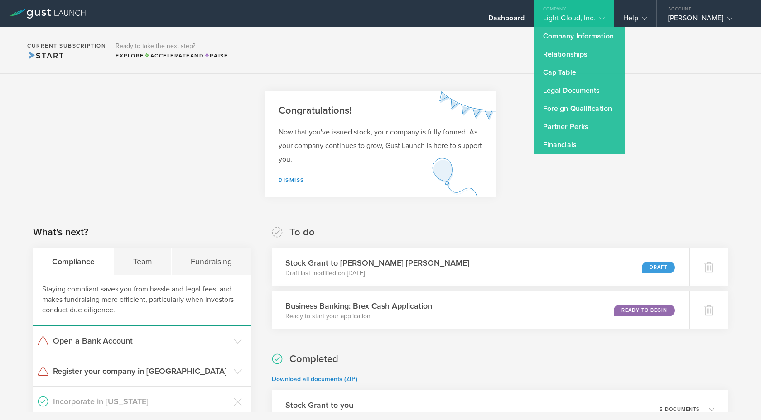
click at [670, 95] on section "Congratulations! Now that you've issued stock, your company is fully formed. As…" at bounding box center [380, 144] width 761 height 140
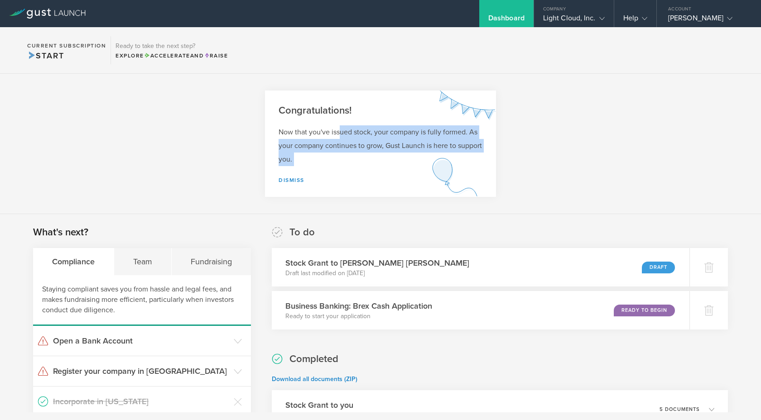
drag, startPoint x: 340, startPoint y: 133, endPoint x: 362, endPoint y: 165, distance: 39.2
click at [362, 166] on p "Now that you've issued stock, your company is fully formed. As your company con…" at bounding box center [381, 145] width 204 height 41
click at [362, 165] on p "Now that you've issued stock, your company is fully formed. As your company con…" at bounding box center [381, 145] width 204 height 41
drag, startPoint x: 362, startPoint y: 165, endPoint x: 362, endPoint y: 95, distance: 70.2
click at [362, 95] on div "Congratulations! Now that you've issued stock, your company is fully formed. As…" at bounding box center [380, 144] width 231 height 106
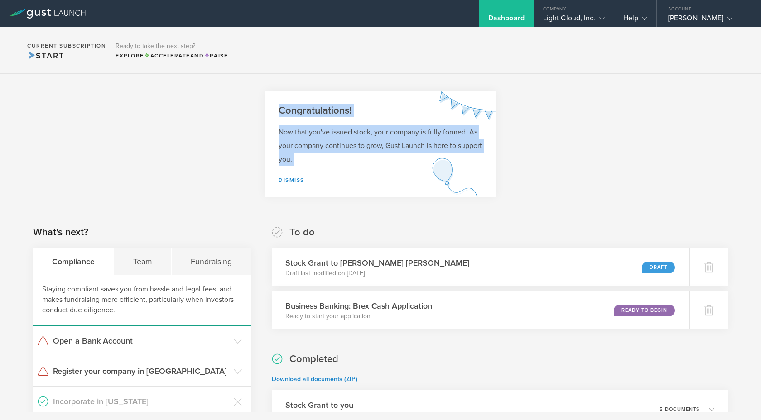
click at [362, 95] on div "Congratulations!" at bounding box center [380, 104] width 231 height 27
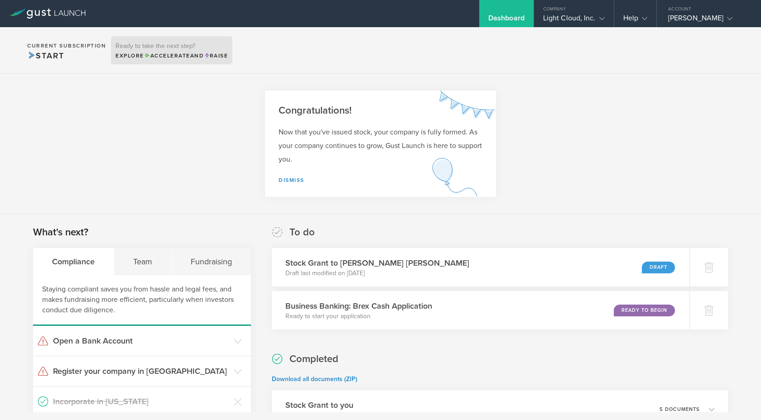
click at [153, 56] on span "Accelerate" at bounding box center [167, 56] width 46 height 6
drag, startPoint x: 177, startPoint y: 128, endPoint x: 459, endPoint y: 36, distance: 296.7
click at [470, 71] on body "Dashboard Company Light Cloud, Inc. Company Information Relationships Cap Table…" at bounding box center [380, 210] width 761 height 420
click at [497, 8] on div "Dashboard" at bounding box center [506, 13] width 54 height 27
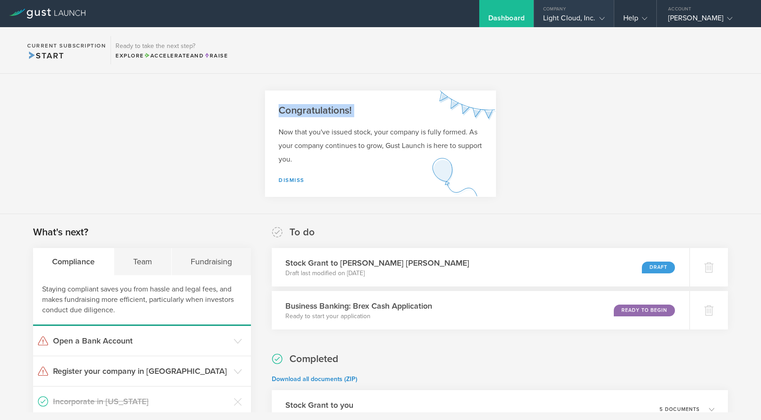
click at [561, 16] on div "Light Cloud, Inc." at bounding box center [574, 21] width 62 height 14
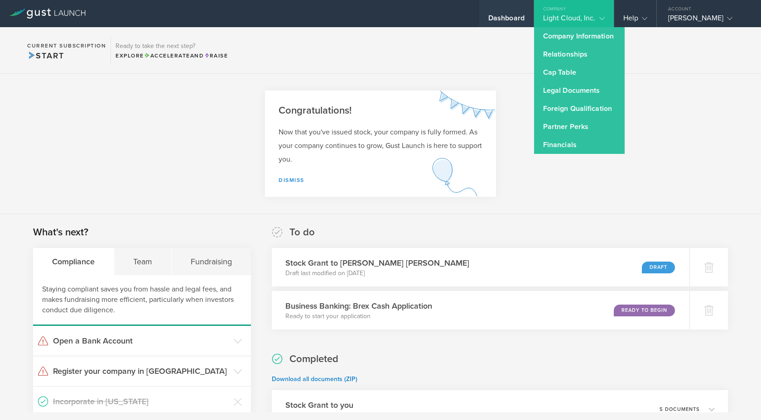
click at [500, 17] on div "Dashboard" at bounding box center [506, 21] width 36 height 14
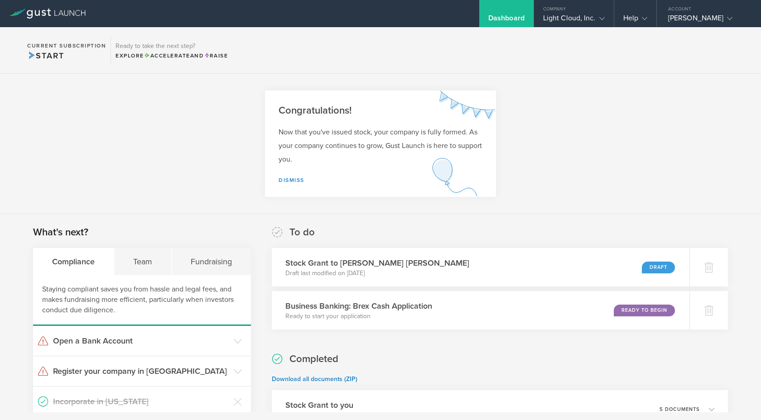
click at [410, 289] on div "To do Stock Grant to [PERSON_NAME] [PERSON_NAME] Draft last modified on [DATE] …" at bounding box center [500, 278] width 456 height 104
click at [641, 14] on div "Help" at bounding box center [635, 13] width 42 height 27
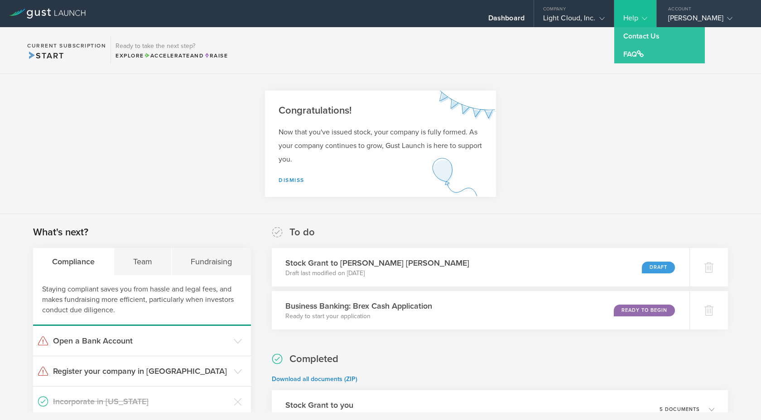
click at [692, 23] on div "[PERSON_NAME]" at bounding box center [706, 21] width 77 height 14
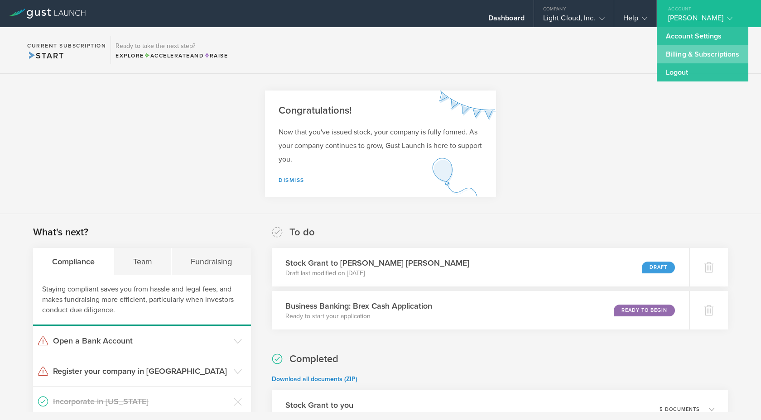
click at [676, 59] on link "Billing & Subscriptions" at bounding box center [703, 54] width 92 height 18
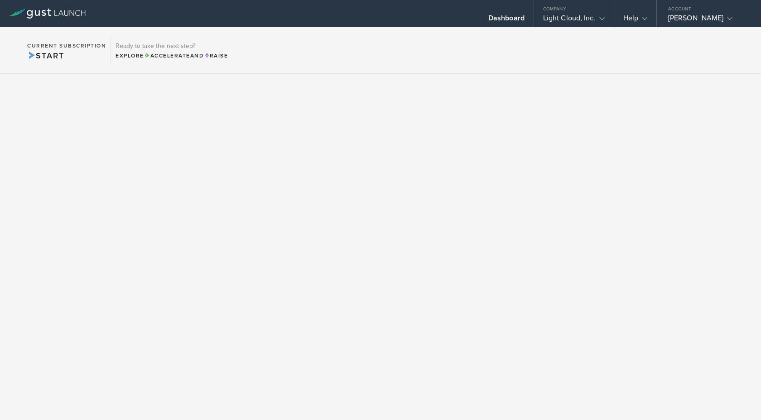
click at [59, 17] on icon at bounding box center [47, 14] width 77 height 10
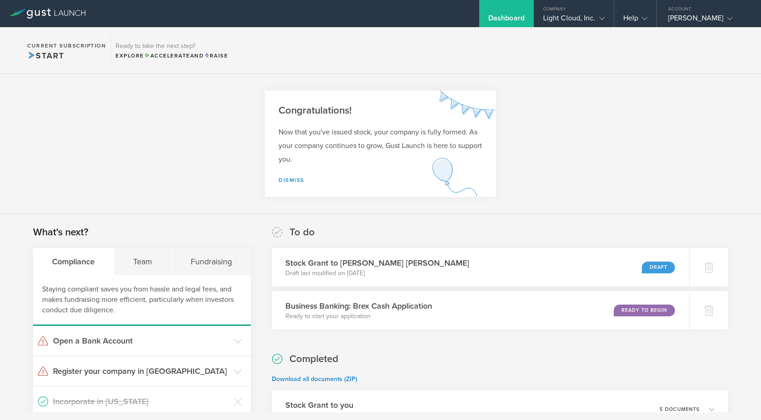
scroll to position [203, 0]
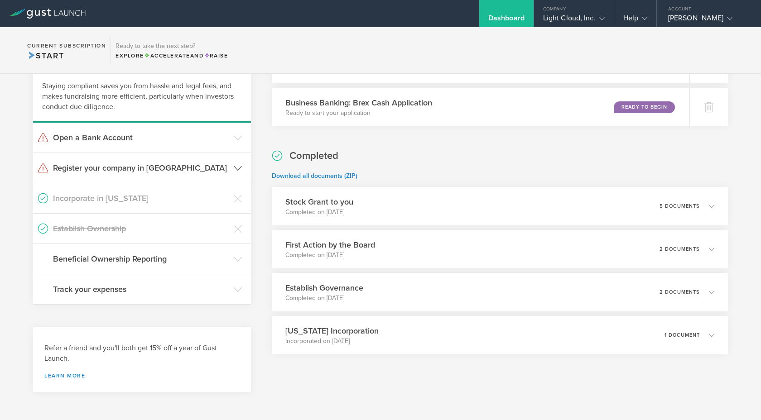
click at [229, 164] on header "Register your company in [GEOGRAPHIC_DATA]" at bounding box center [142, 168] width 218 height 30
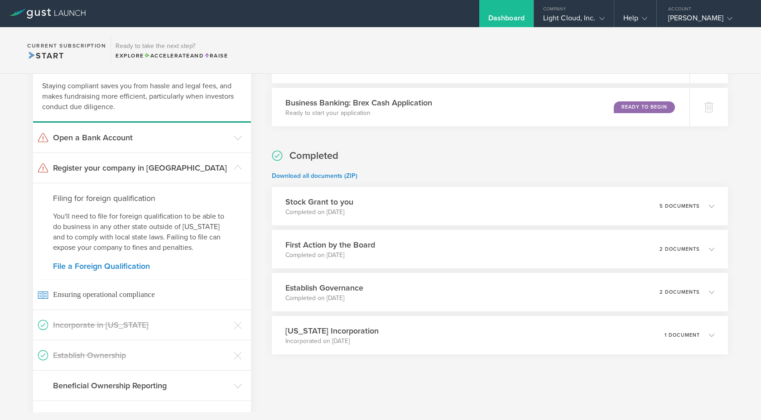
drag, startPoint x: 101, startPoint y: 198, endPoint x: 200, endPoint y: 236, distance: 106.0
click at [200, 236] on div "Filing for foreign qualification You'll need to file for foreign qualification …" at bounding box center [142, 246] width 218 height 127
click at [145, 266] on link "File a Foreign Qualification" at bounding box center [142, 266] width 178 height 8
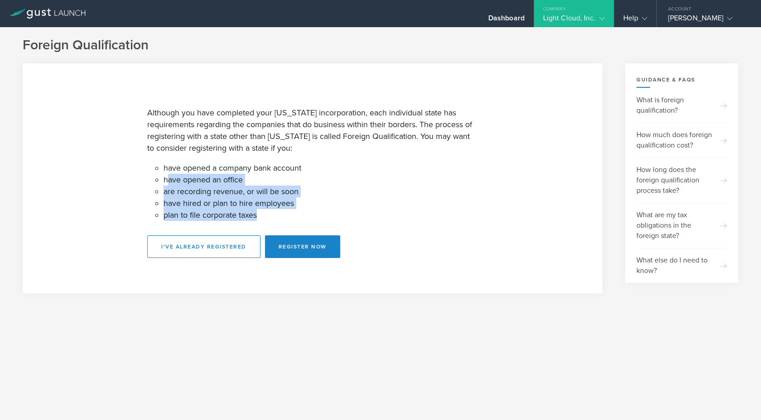
drag, startPoint x: 169, startPoint y: 174, endPoint x: 309, endPoint y: 215, distance: 145.8
click at [310, 215] on ul "have opened a company bank account have opened an office are recording revenue,…" at bounding box center [321, 191] width 314 height 59
click at [309, 215] on li "plan to file corporate taxes" at bounding box center [321, 215] width 314 height 12
drag, startPoint x: 309, startPoint y: 214, endPoint x: 186, endPoint y: 157, distance: 136.0
click at [185, 157] on div "Although you have completed your [US_STATE] incorporation, each individual stat…" at bounding box center [312, 178] width 331 height 159
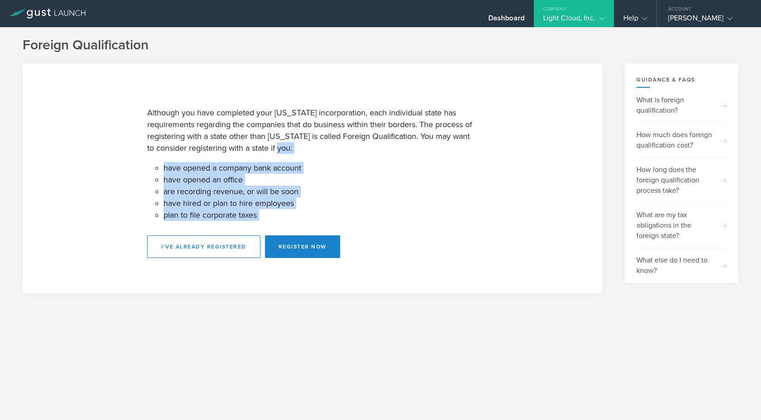
click at [186, 157] on div "Although you have completed your [US_STATE] incorporation, each individual stat…" at bounding box center [312, 178] width 331 height 159
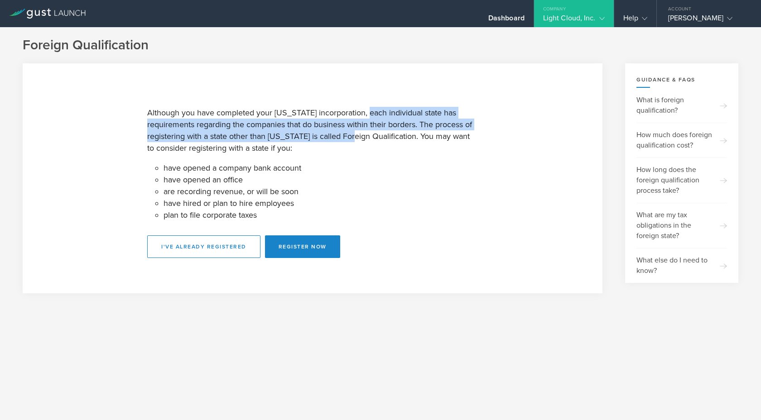
drag, startPoint x: 370, startPoint y: 118, endPoint x: 362, endPoint y: 135, distance: 18.4
click at [362, 135] on p "Although you have completed your [US_STATE] incorporation, each individual stat…" at bounding box center [312, 130] width 331 height 47
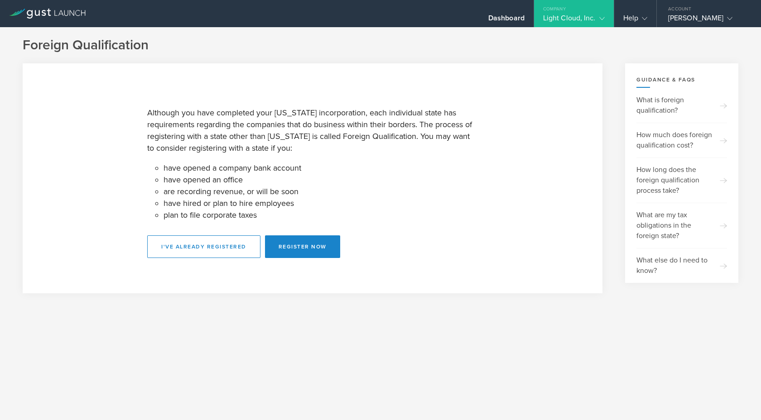
click at [362, 135] on p "Although you have completed your [US_STATE] incorporation, each individual stat…" at bounding box center [312, 130] width 331 height 47
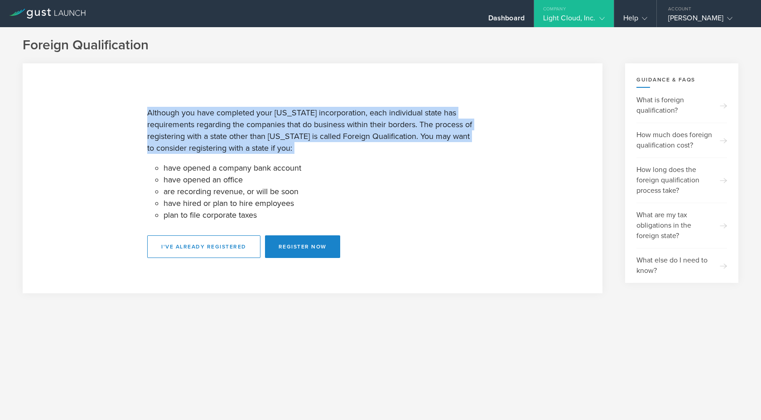
click at [362, 135] on p "Although you have completed your [US_STATE] incorporation, each individual stat…" at bounding box center [312, 130] width 331 height 47
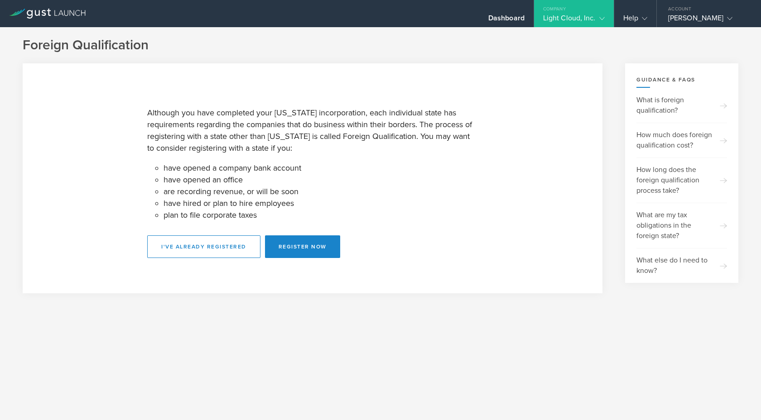
click at [362, 135] on p "Although you have completed your [US_STATE] incorporation, each individual stat…" at bounding box center [312, 130] width 331 height 47
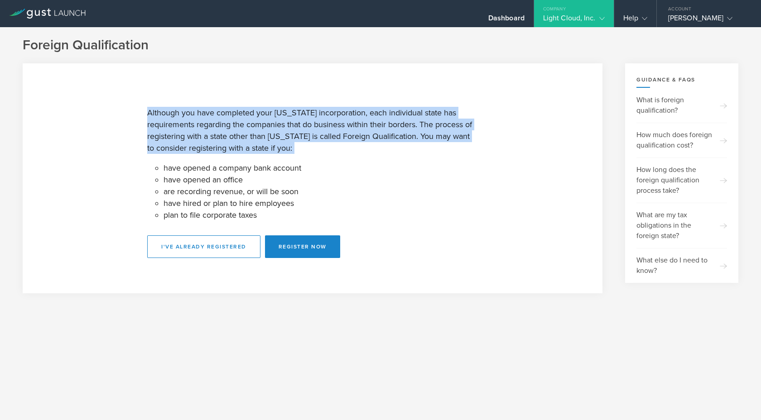
click at [362, 135] on p "Although you have completed your [US_STATE] incorporation, each individual stat…" at bounding box center [312, 130] width 331 height 47
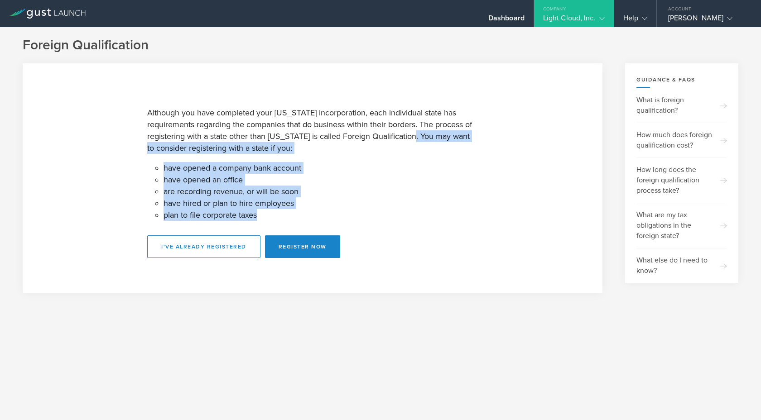
drag, startPoint x: 288, startPoint y: 217, endPoint x: 417, endPoint y: 135, distance: 152.6
click at [417, 135] on div "Although you have completed your [US_STATE] incorporation, each individual stat…" at bounding box center [312, 178] width 331 height 159
click at [417, 135] on p "Although you have completed your [US_STATE] incorporation, each individual stat…" at bounding box center [312, 130] width 331 height 47
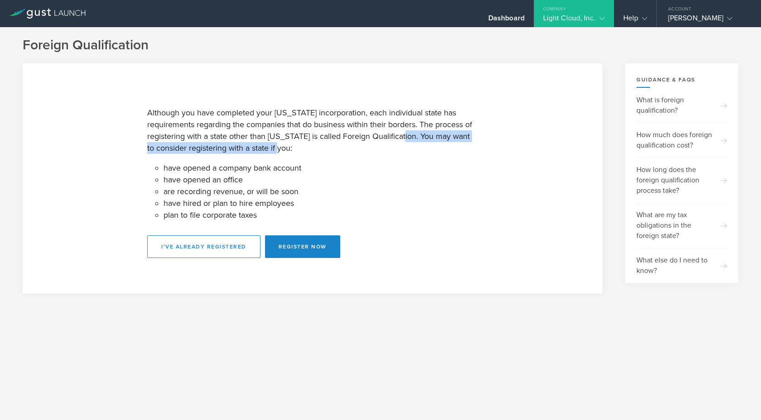
drag, startPoint x: 413, startPoint y: 137, endPoint x: 415, endPoint y: 145, distance: 7.5
click at [415, 145] on p "Although you have completed your [US_STATE] incorporation, each individual stat…" at bounding box center [312, 130] width 331 height 47
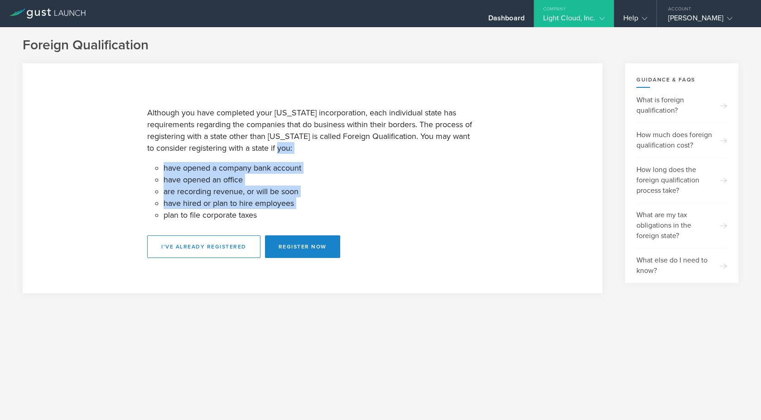
drag, startPoint x: 415, startPoint y: 145, endPoint x: 428, endPoint y: 204, distance: 60.7
click at [428, 203] on div "Although you have completed your [US_STATE] incorporation, each individual stat…" at bounding box center [312, 178] width 331 height 159
click at [428, 206] on li "have hired or plan to hire employees" at bounding box center [321, 204] width 314 height 12
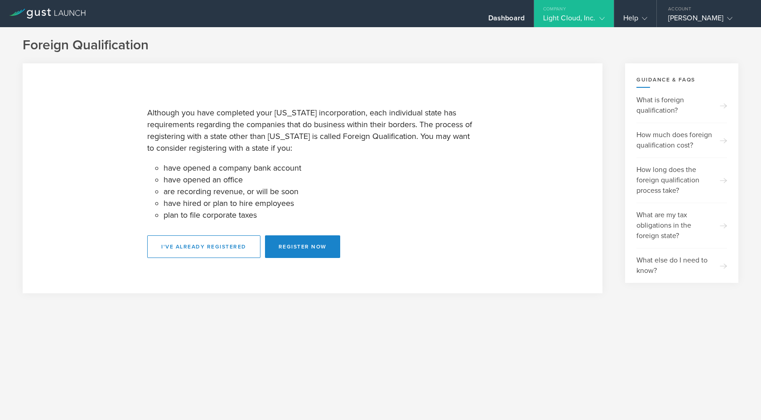
click at [428, 206] on li "have hired or plan to hire employees" at bounding box center [321, 204] width 314 height 12
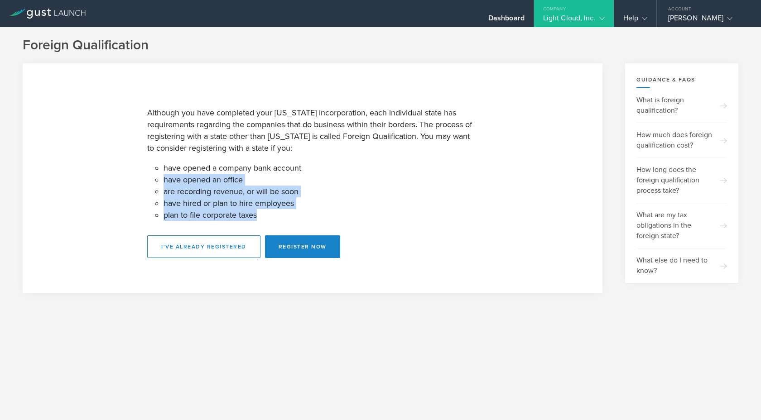
drag, startPoint x: 427, startPoint y: 216, endPoint x: 421, endPoint y: 171, distance: 45.2
click at [422, 171] on ul "have opened a company bank account have opened an office are recording revenue,…" at bounding box center [321, 191] width 314 height 59
click at [421, 171] on li "have opened a company bank account" at bounding box center [321, 168] width 314 height 12
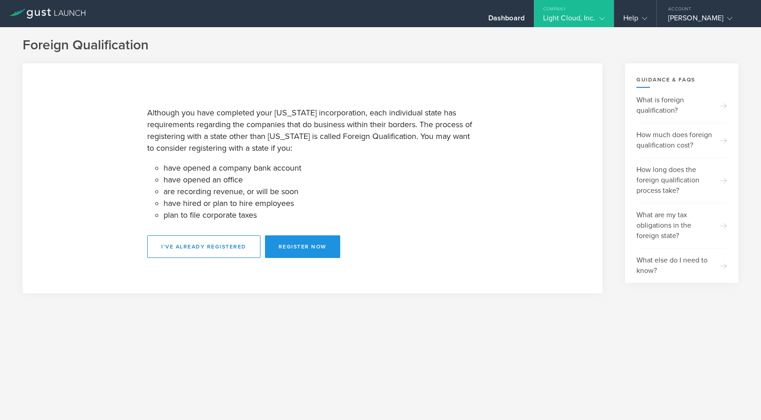
click at [317, 245] on button "Register Now" at bounding box center [302, 247] width 75 height 23
select select "CA"
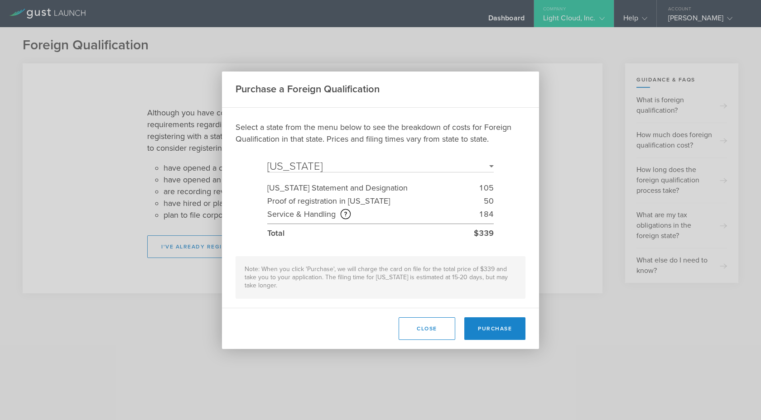
click at [427, 169] on select "Select a State [US_STATE] [US_STATE] [US_STATE] [US_STATE] [US_STATE] [US_STATE…" at bounding box center [380, 166] width 227 height 11
click at [431, 324] on button "Close" at bounding box center [427, 329] width 57 height 23
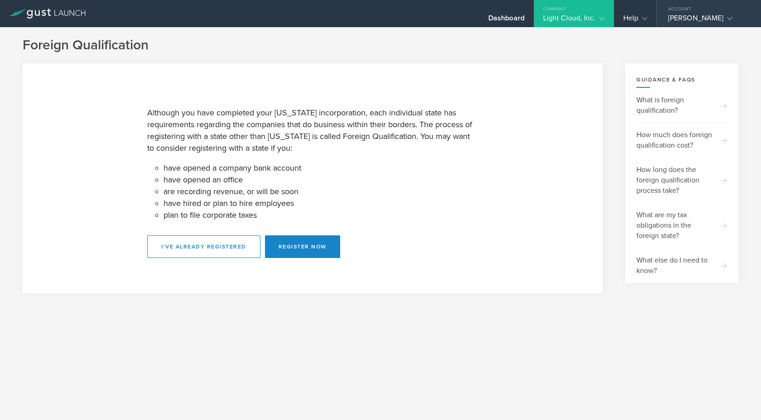
click at [749, 17] on div "[PERSON_NAME]" at bounding box center [709, 21] width 104 height 14
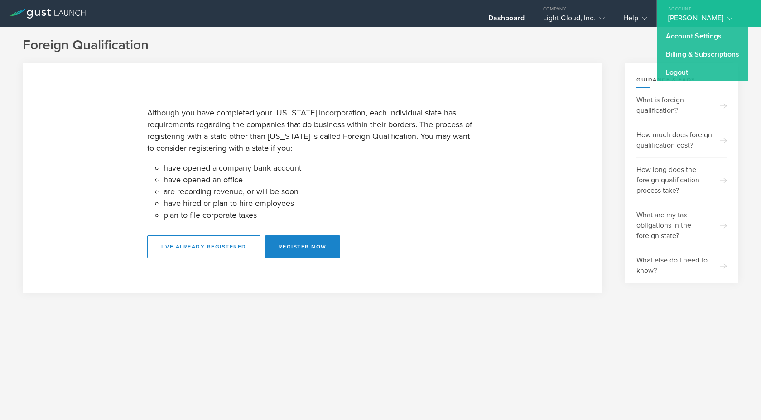
click at [529, 95] on section "Although you have completed your [US_STATE] incorporation, each individual stat…" at bounding box center [313, 178] width 580 height 230
